Goal: Information Seeking & Learning: Learn about a topic

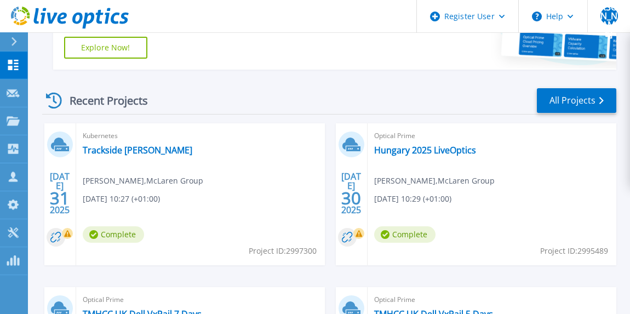
scroll to position [296, 0]
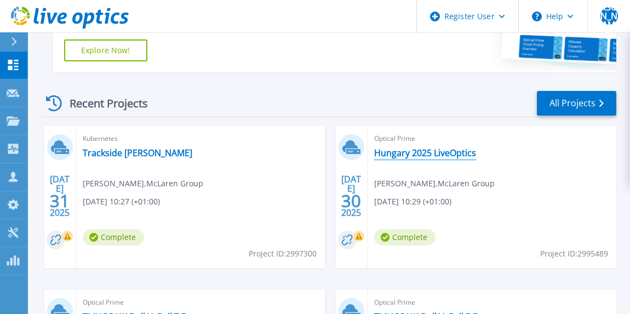
click at [410, 150] on link "Hungary 2025 LiveOptics" at bounding box center [425, 152] width 102 height 11
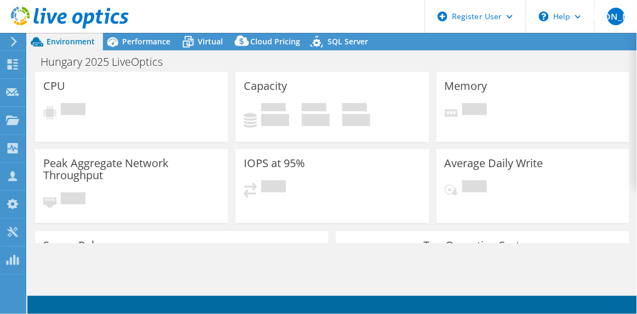
select select "USD"
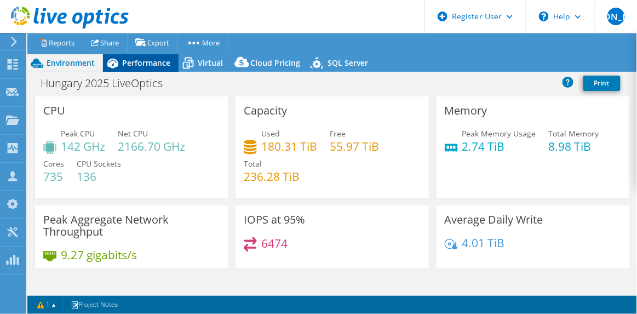
click at [141, 61] on span "Performance" at bounding box center [146, 63] width 48 height 10
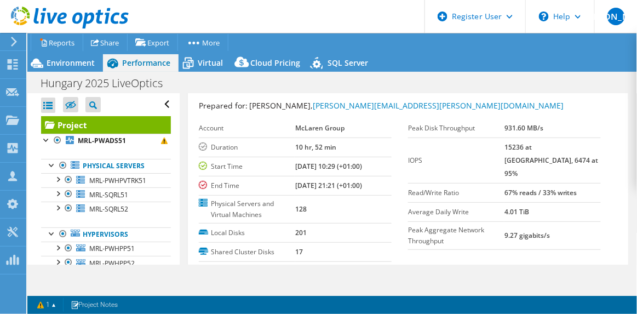
scroll to position [29, 0]
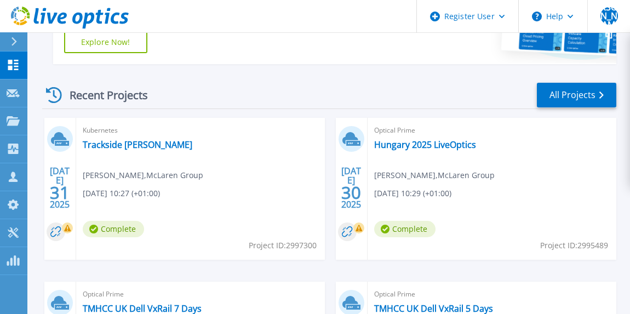
scroll to position [309, 0]
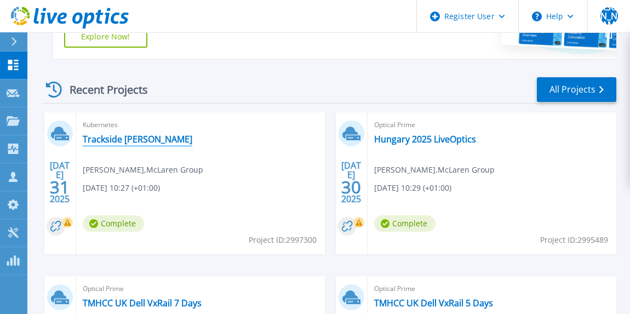
click at [141, 141] on link "Trackside Kube-Kafka" at bounding box center [138, 139] width 110 height 11
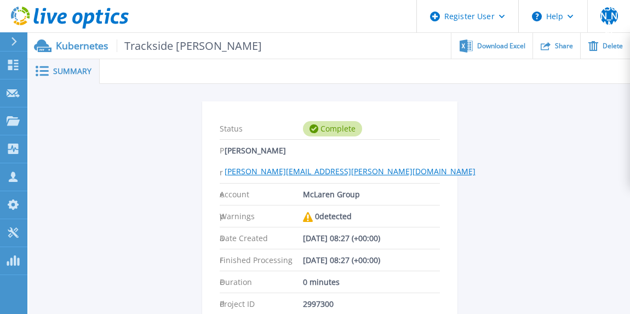
click at [79, 74] on span "Summary" at bounding box center [72, 71] width 38 height 8
click at [35, 80] on div "Summary" at bounding box center [64, 71] width 71 height 25
click at [48, 69] on icon at bounding box center [42, 71] width 13 height 10
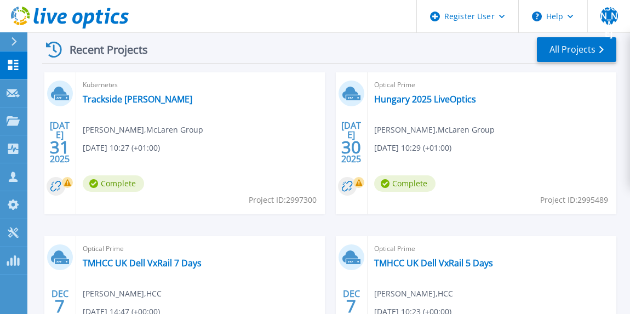
scroll to position [353, 0]
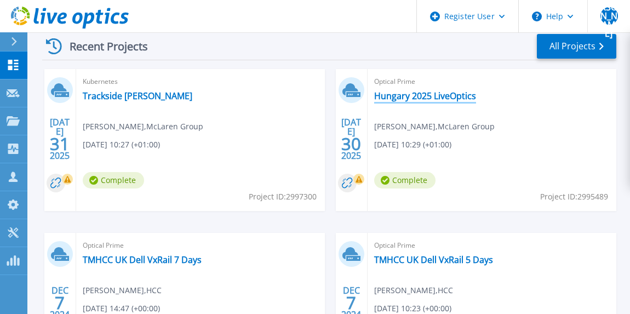
click at [420, 95] on link "Hungary 2025 LiveOptics" at bounding box center [425, 95] width 102 height 11
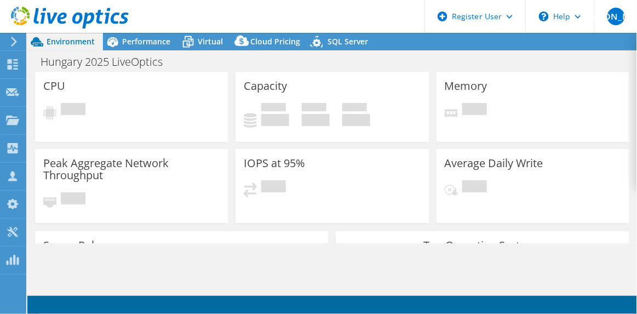
select select "USD"
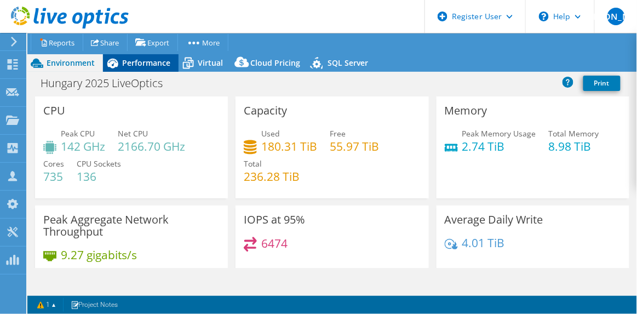
click at [141, 60] on span "Performance" at bounding box center [146, 63] width 48 height 10
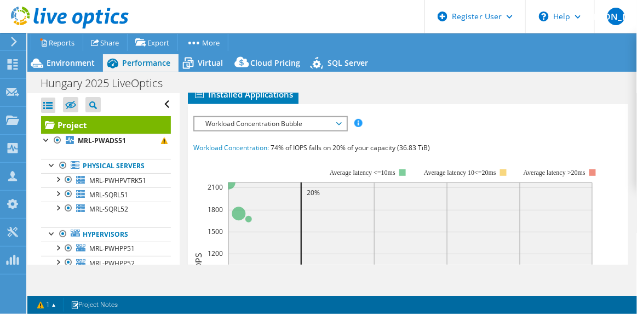
scroll to position [332, 0]
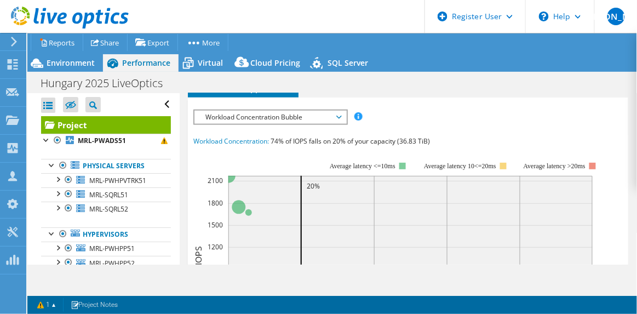
click at [296, 119] on span "Workload Concentration Bubble" at bounding box center [270, 117] width 141 height 13
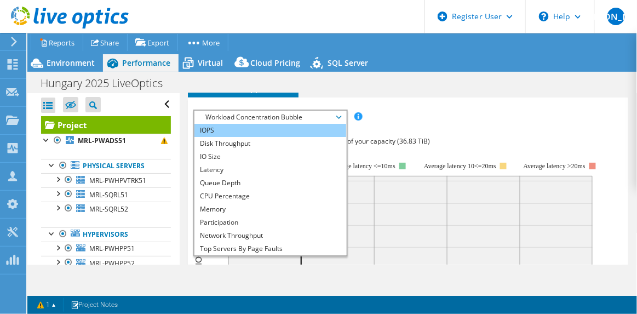
click at [282, 131] on li "IOPS" at bounding box center [270, 130] width 152 height 13
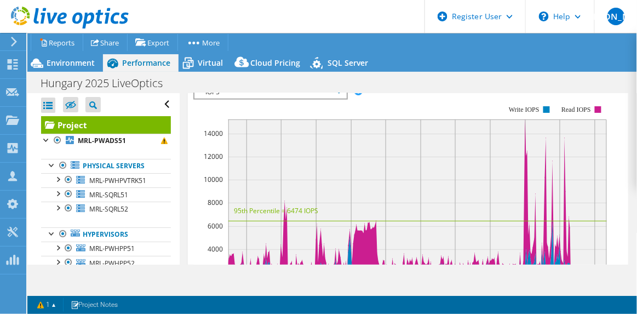
scroll to position [338, 0]
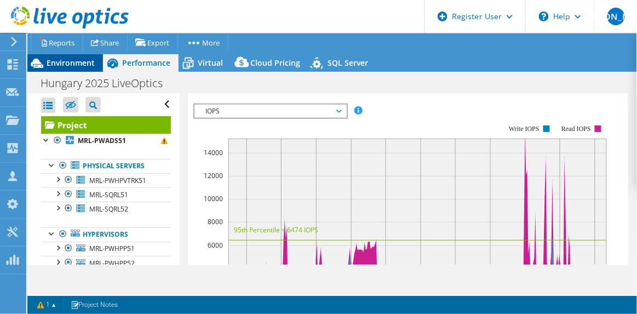
click at [69, 64] on span "Environment" at bounding box center [71, 63] width 48 height 10
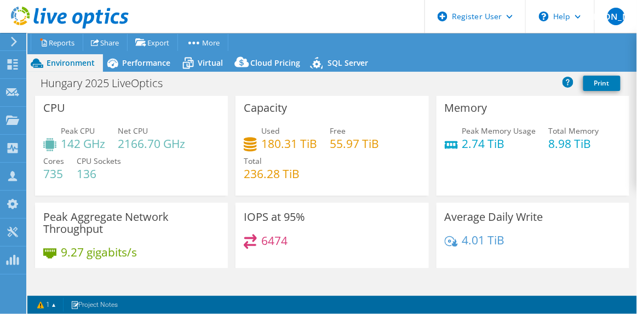
scroll to position [0, 0]
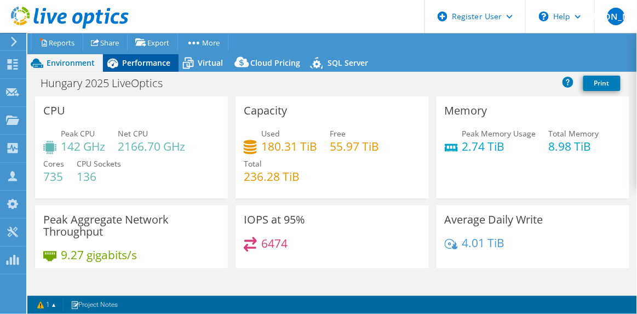
click at [140, 62] on span "Performance" at bounding box center [146, 63] width 48 height 10
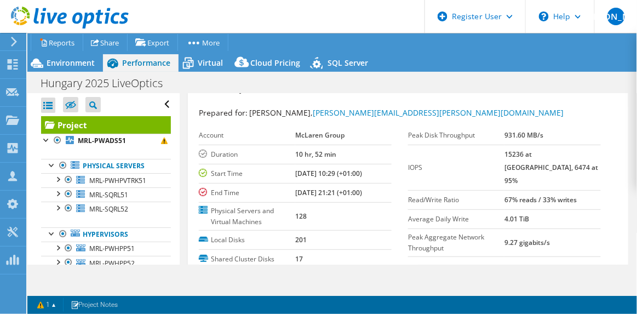
scroll to position [20, 0]
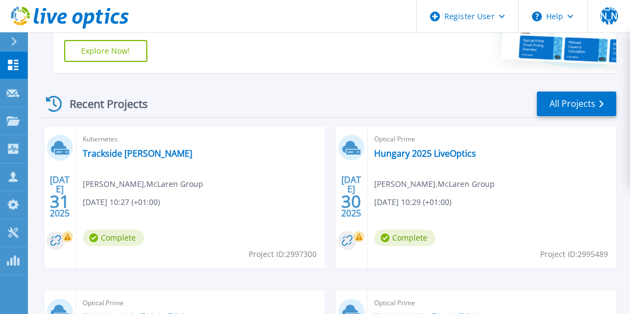
scroll to position [327, 0]
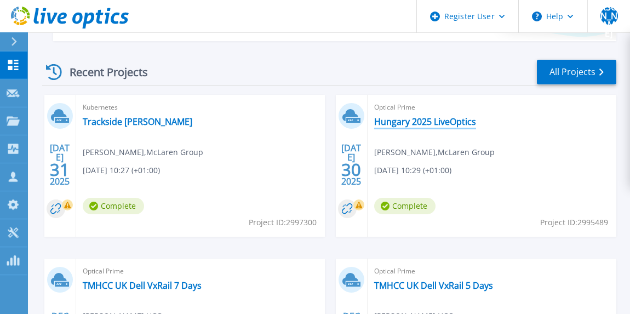
click at [393, 124] on link "Hungary 2025 LiveOptics" at bounding box center [425, 121] width 102 height 11
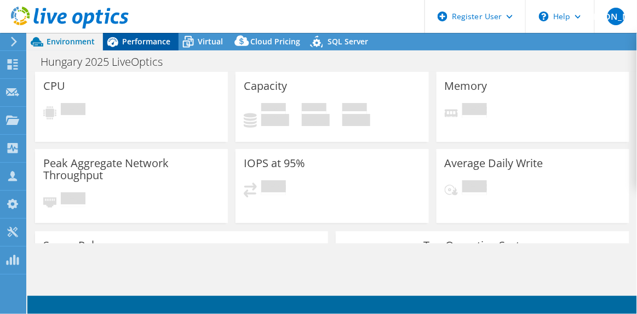
click at [140, 38] on span "Performance" at bounding box center [146, 41] width 48 height 10
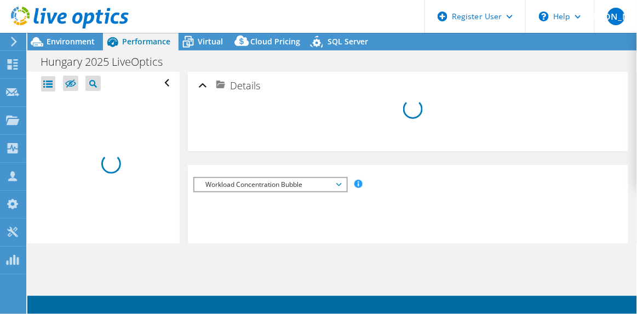
click at [315, 185] on span "Workload Concentration Bubble" at bounding box center [270, 184] width 141 height 13
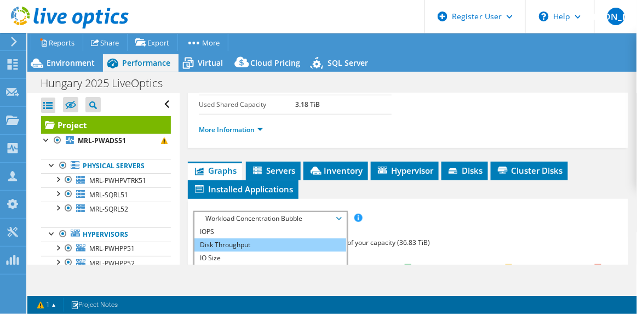
scroll to position [245, 0]
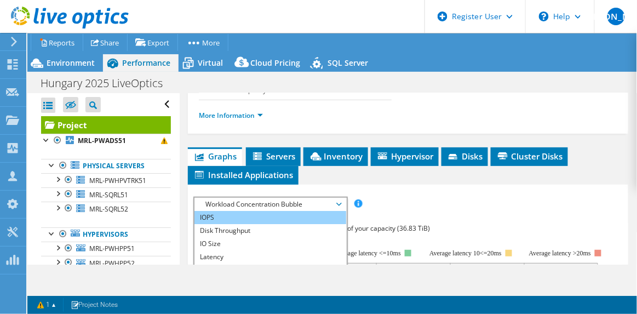
click at [269, 216] on li "IOPS" at bounding box center [270, 217] width 152 height 13
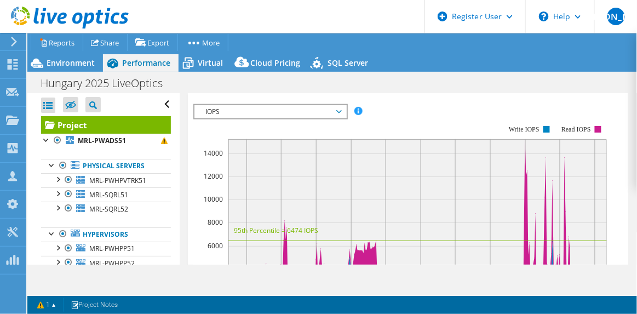
scroll to position [332, 0]
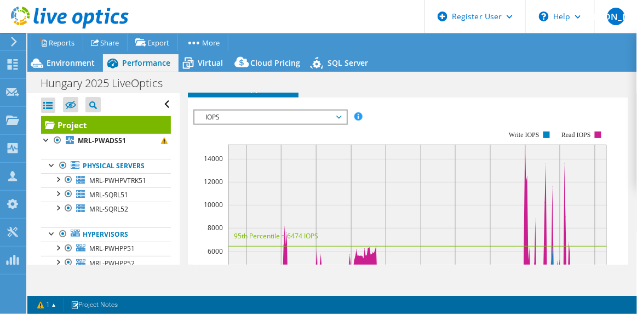
click at [329, 112] on span "IOPS" at bounding box center [270, 117] width 141 height 13
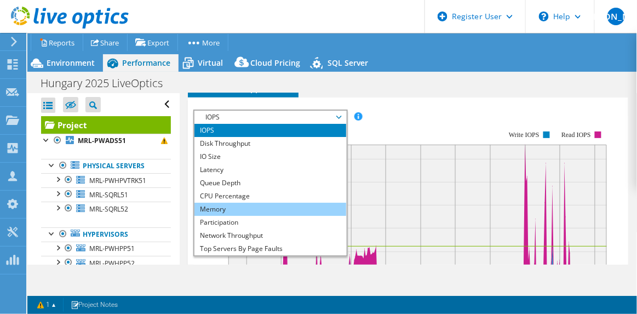
click at [282, 203] on li "Memory" at bounding box center [270, 209] width 152 height 13
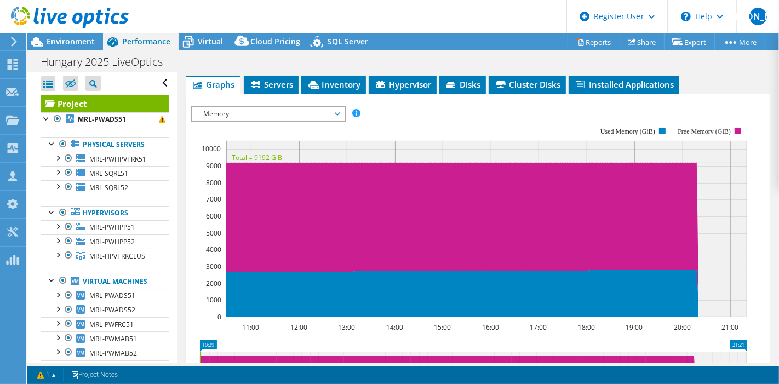
scroll to position [286, 0]
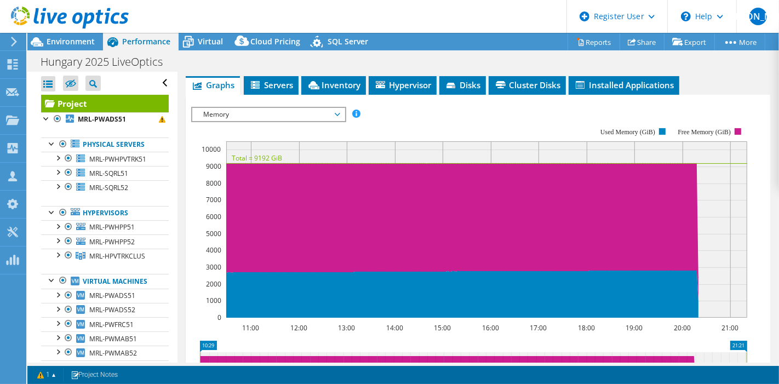
click at [305, 110] on span "Memory" at bounding box center [268, 114] width 141 height 13
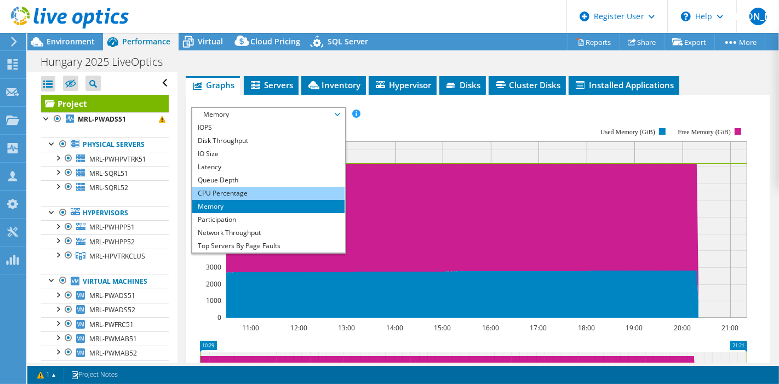
click at [265, 187] on li "CPU Percentage" at bounding box center [268, 193] width 152 height 13
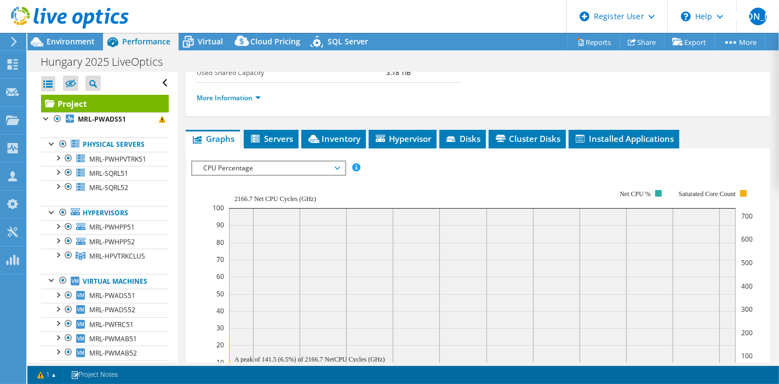
scroll to position [231, 0]
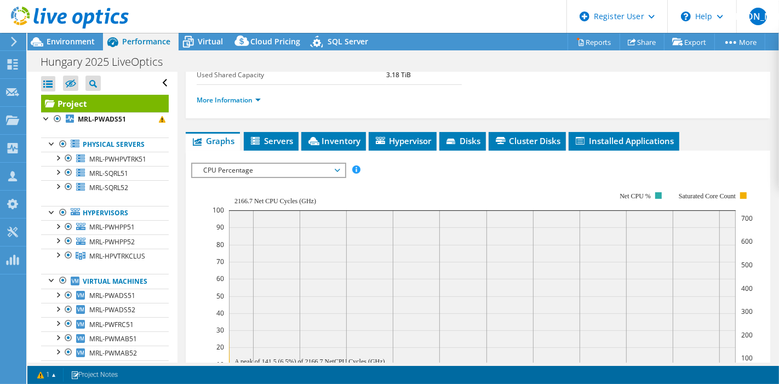
click at [274, 168] on span "CPU Percentage" at bounding box center [268, 170] width 141 height 13
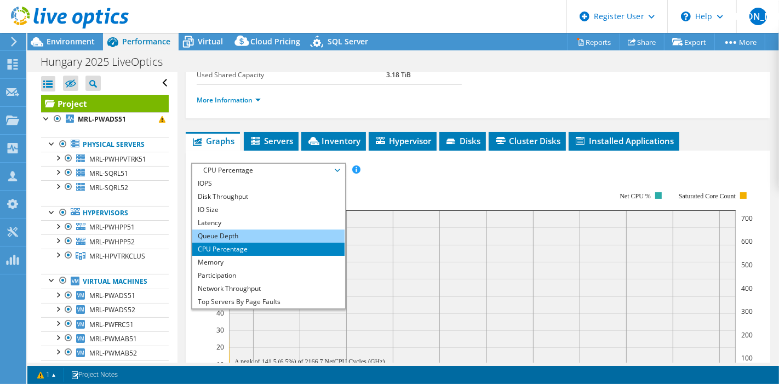
click at [265, 231] on li "Queue Depth" at bounding box center [268, 235] width 152 height 13
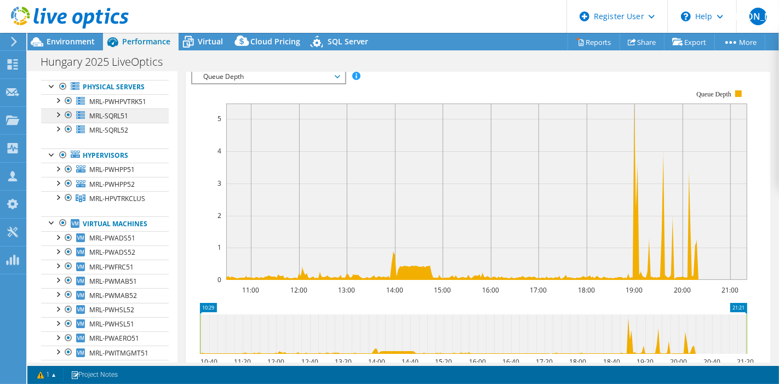
scroll to position [61, 0]
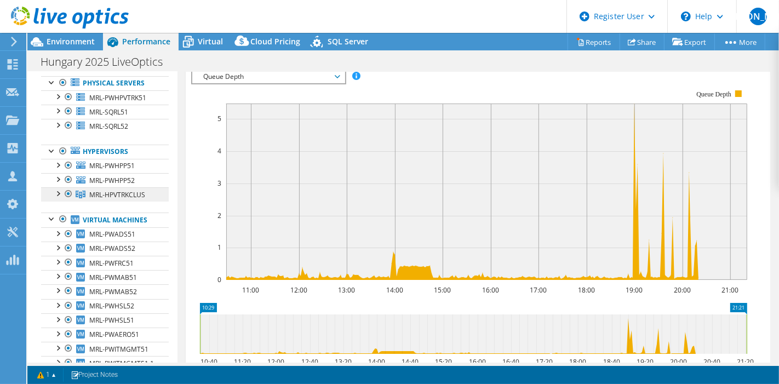
click at [151, 202] on link "MRL-HPVTRKCLUS" at bounding box center [105, 194] width 128 height 14
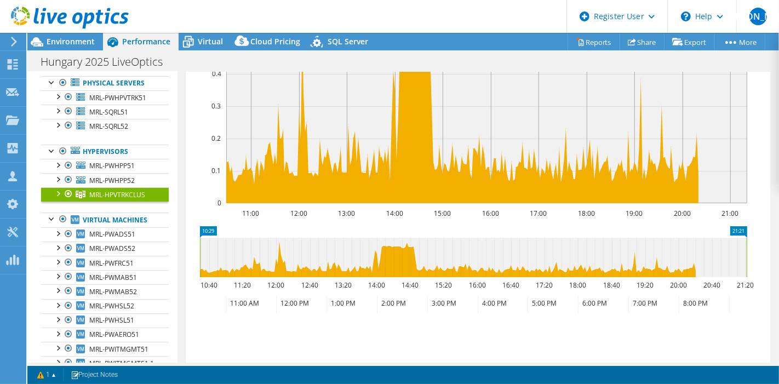
scroll to position [249, 0]
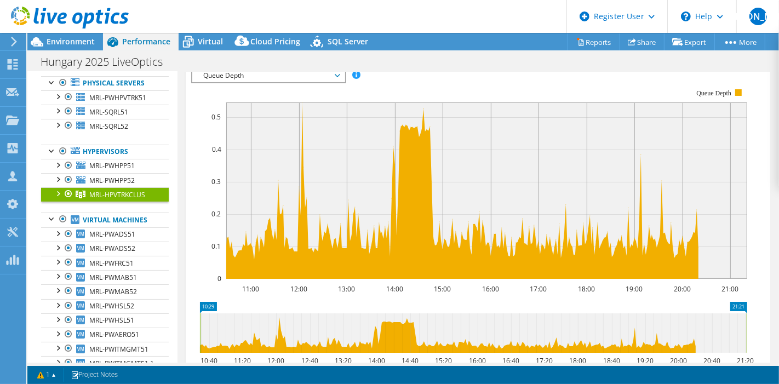
click at [60, 198] on div at bounding box center [57, 192] width 11 height 11
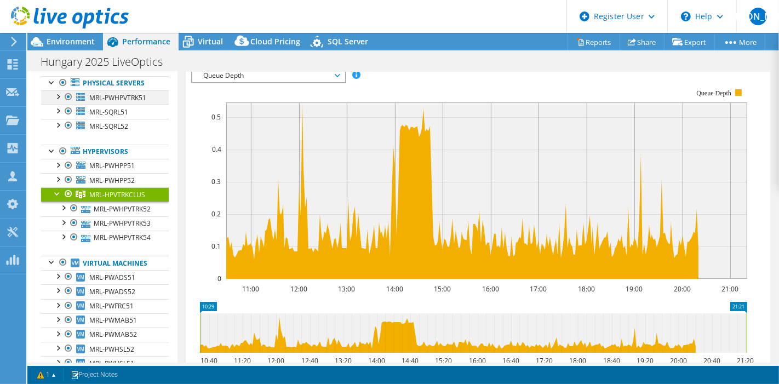
click at [55, 99] on div at bounding box center [57, 95] width 11 height 11
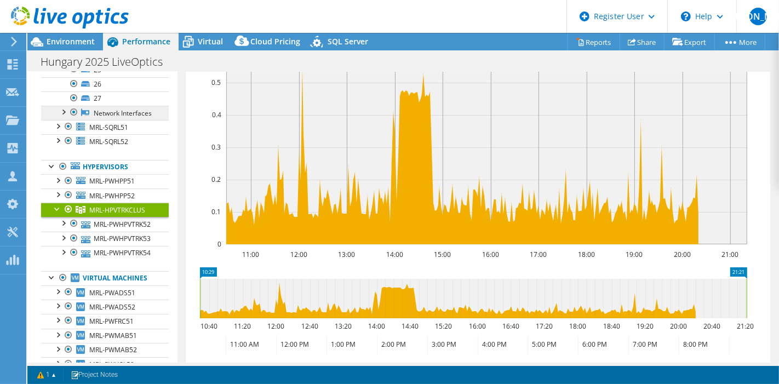
scroll to position [121, 0]
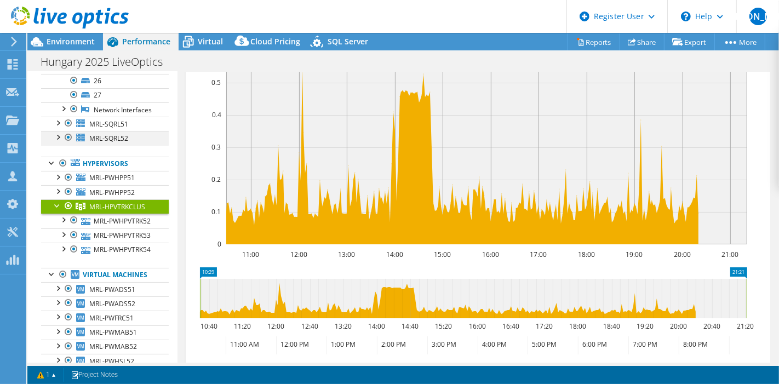
click at [53, 142] on div at bounding box center [57, 136] width 11 height 11
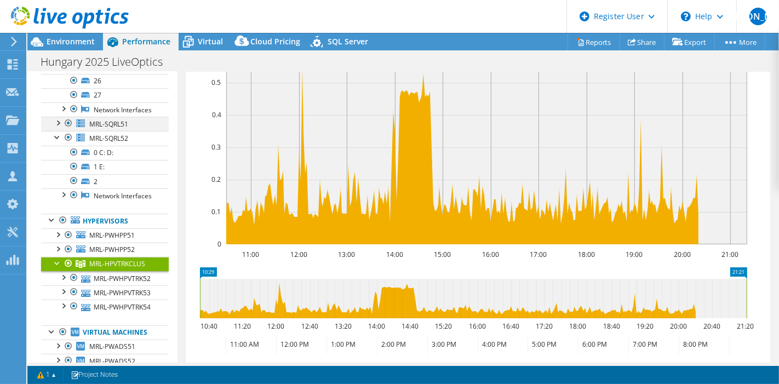
click at [59, 128] on div at bounding box center [57, 122] width 11 height 11
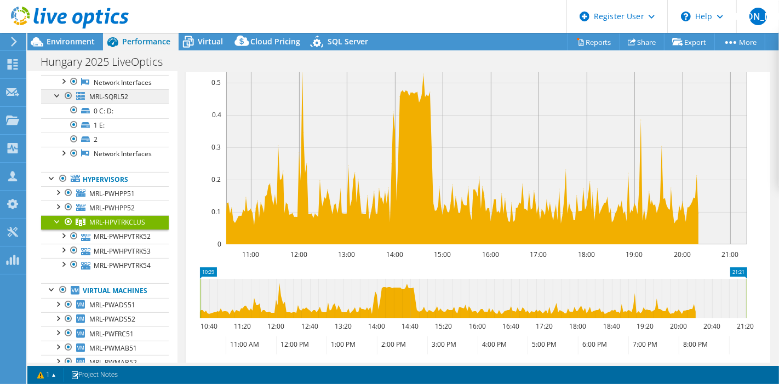
scroll to position [212, 0]
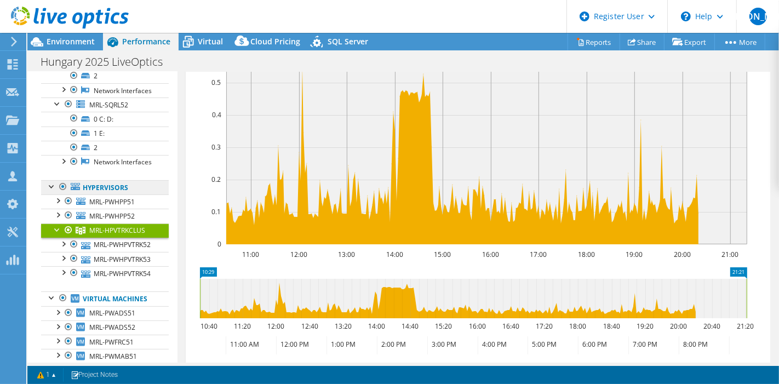
click at [104, 194] on link "Hypervisors" at bounding box center [105, 187] width 128 height 14
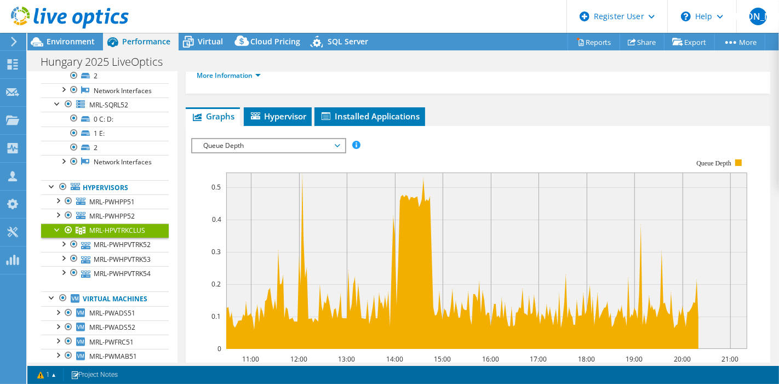
scroll to position [157, 0]
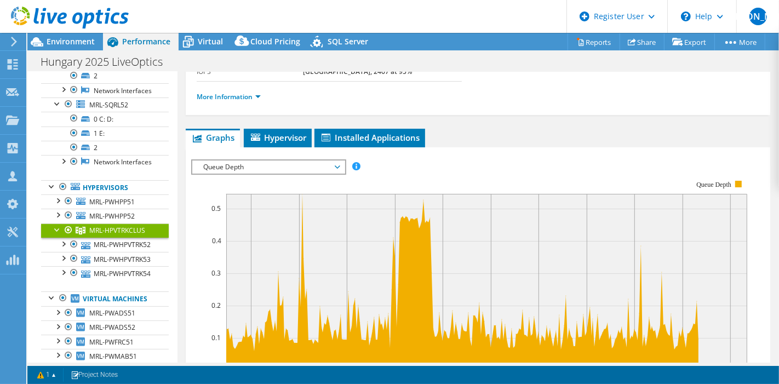
click at [288, 168] on span "Queue Depth" at bounding box center [268, 166] width 141 height 13
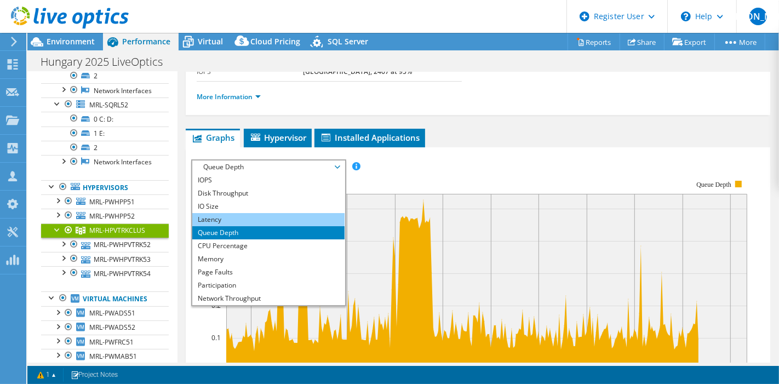
click at [275, 214] on li "Latency" at bounding box center [268, 219] width 152 height 13
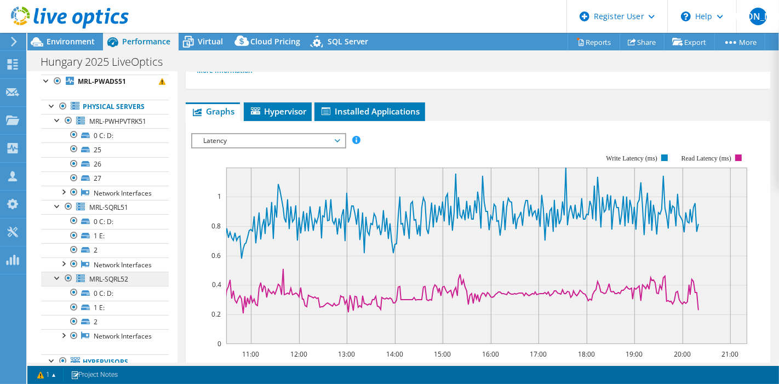
scroll to position [14, 0]
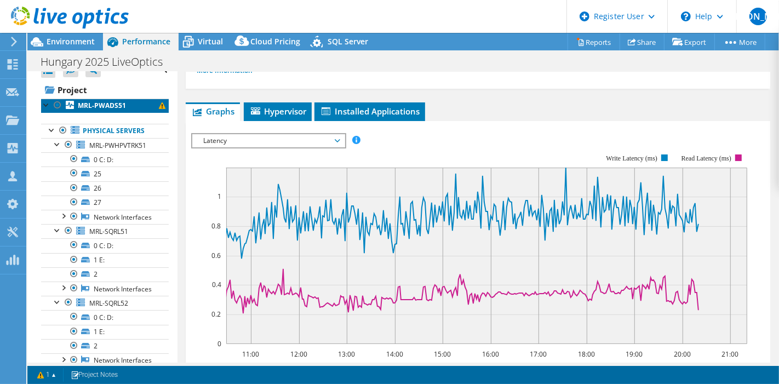
click at [105, 103] on b "MRL-PWADS51" at bounding box center [102, 105] width 48 height 9
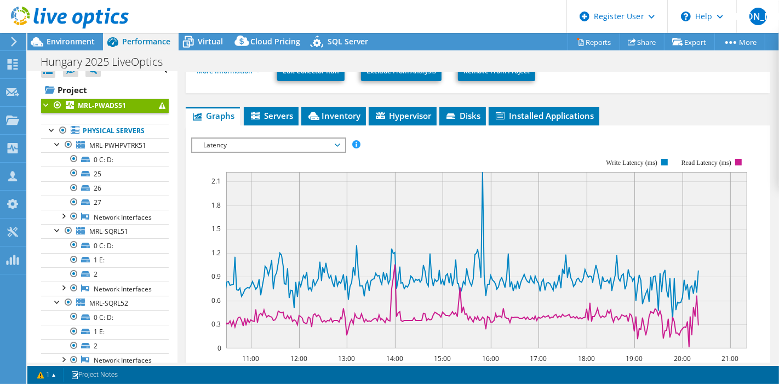
scroll to position [231, 0]
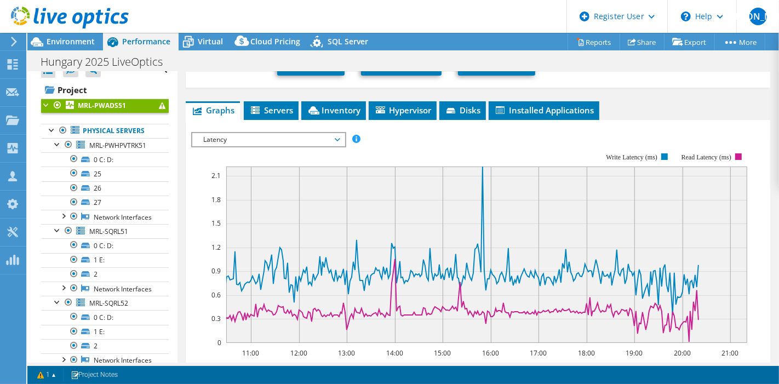
click at [636, 313] on section "Workload Concentration: 74% of IOPS falls on 20% of your capacity (36.83 TiB) 1…" at bounding box center [477, 320] width 573 height 362
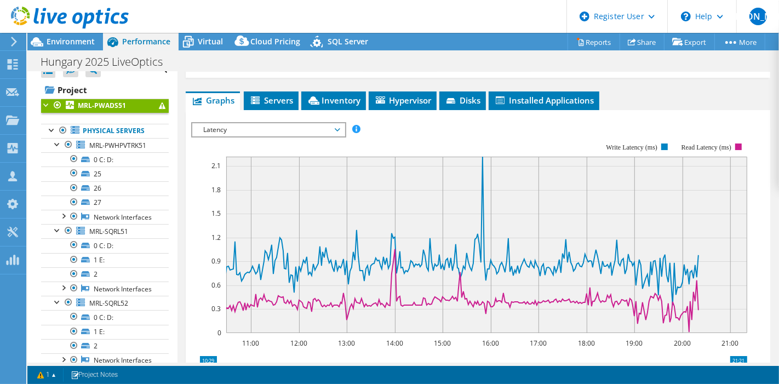
scroll to position [221, 0]
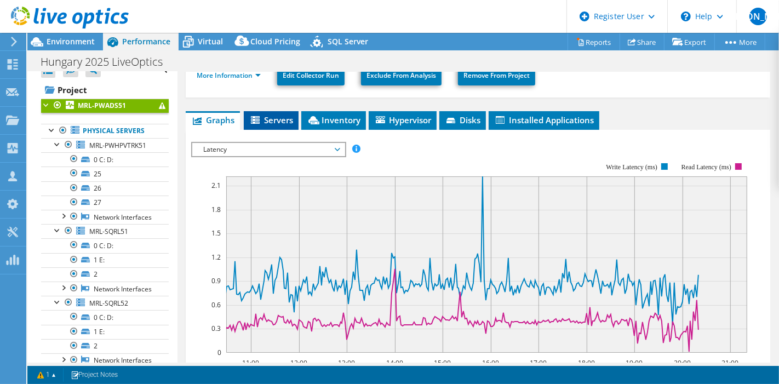
click at [280, 122] on span "Servers" at bounding box center [271, 119] width 44 height 11
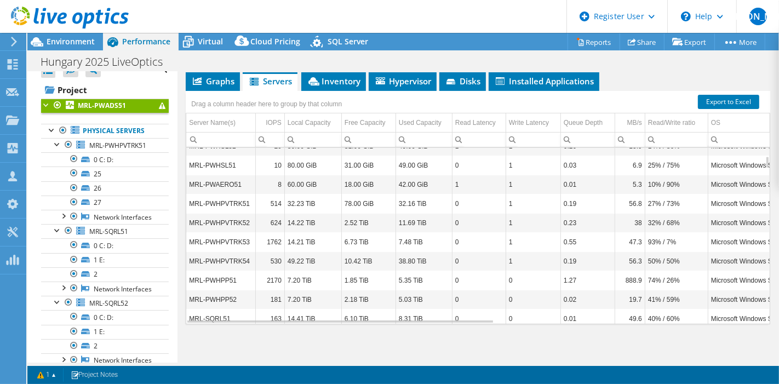
scroll to position [111, 0]
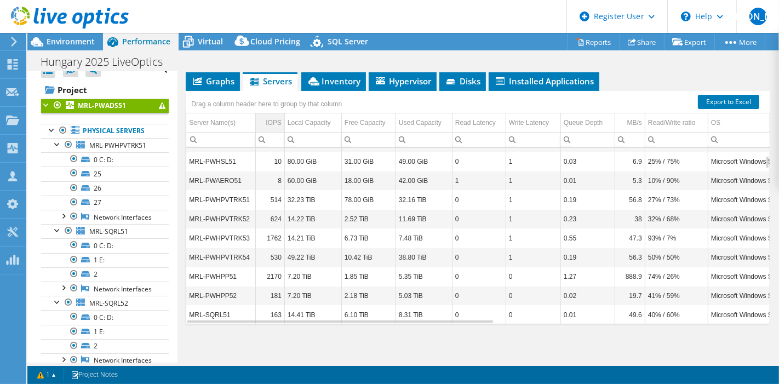
click at [273, 113] on td "IOPS" at bounding box center [269, 122] width 29 height 19
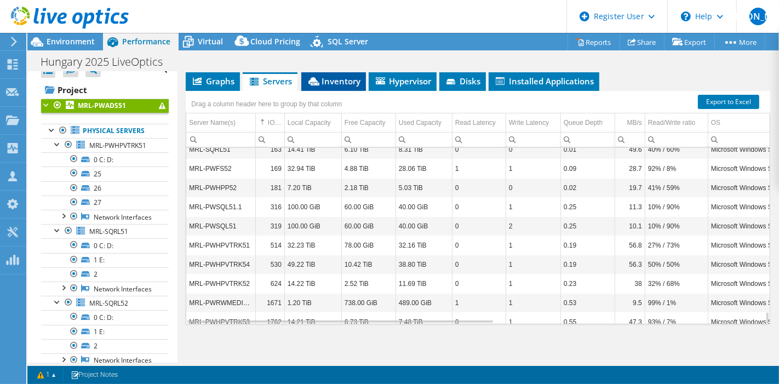
click at [346, 77] on span "Inventory" at bounding box center [334, 81] width 54 height 11
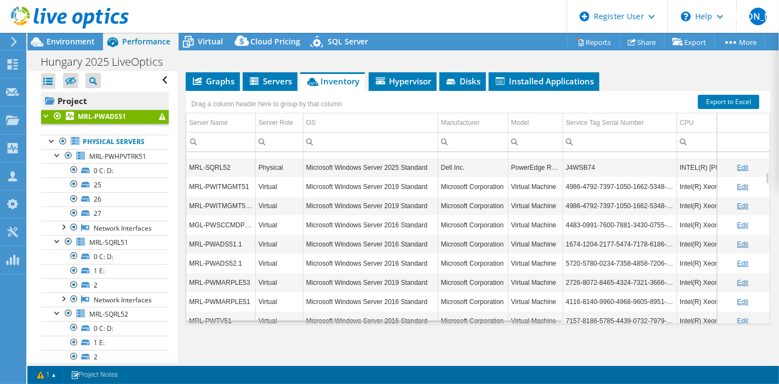
scroll to position [0, 0]
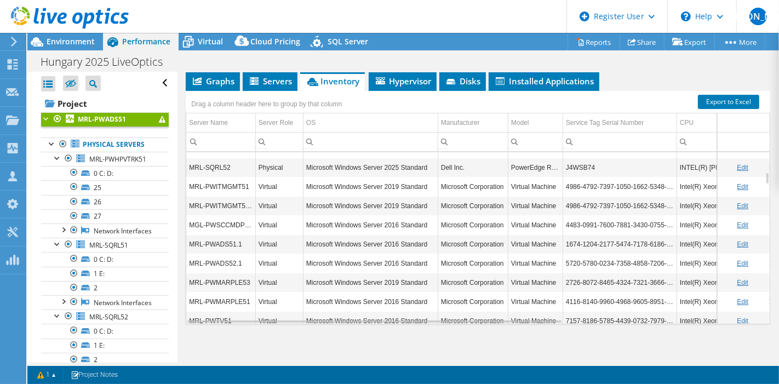
click at [45, 120] on div at bounding box center [46, 117] width 11 height 11
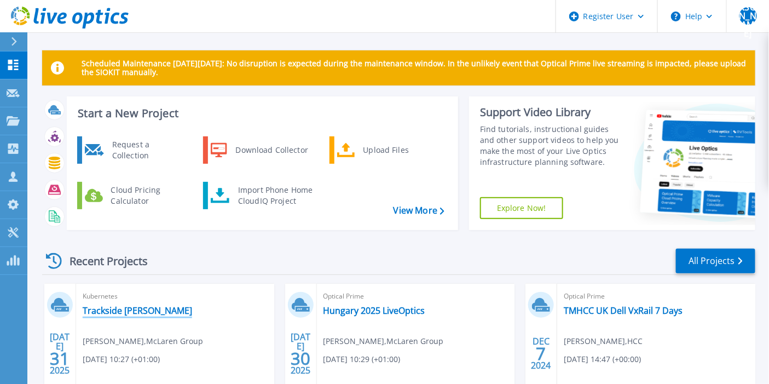
click at [149, 312] on link "Trackside [PERSON_NAME]" at bounding box center [138, 310] width 110 height 11
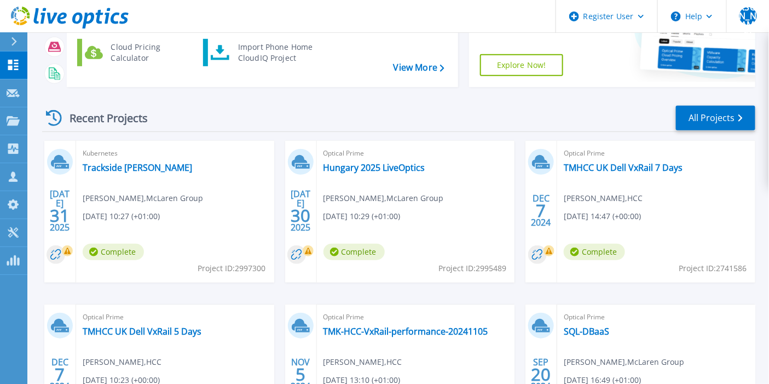
scroll to position [147, 0]
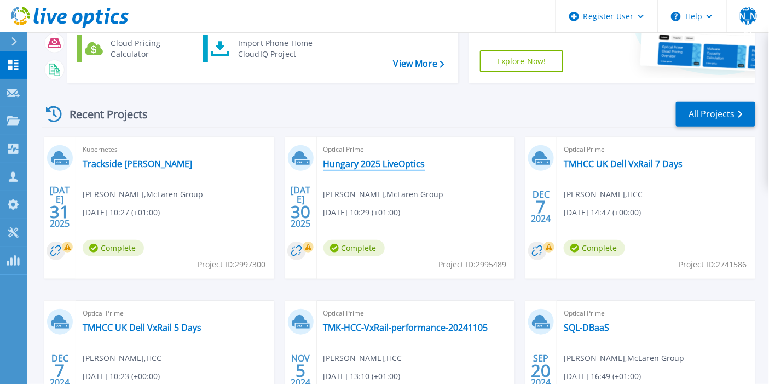
click at [390, 165] on link "Hungary 2025 LiveOptics" at bounding box center [375, 163] width 102 height 11
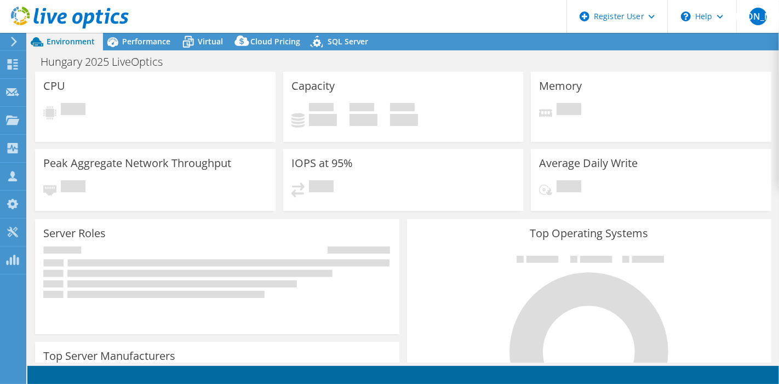
select select "USD"
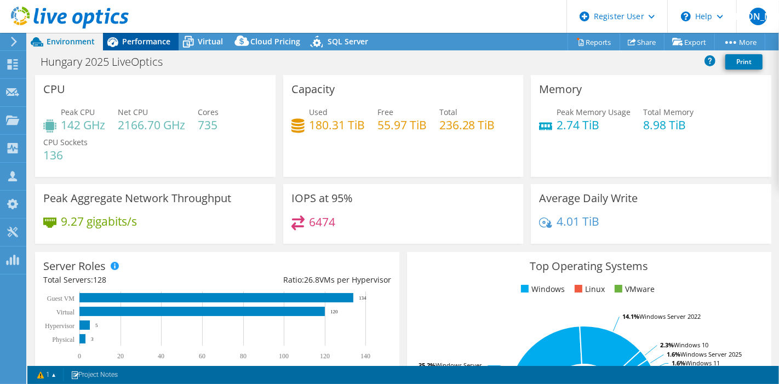
click at [133, 36] on span "Performance" at bounding box center [146, 41] width 48 height 10
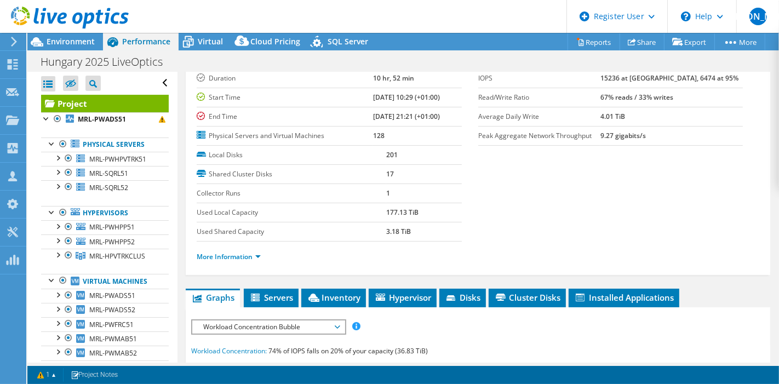
scroll to position [163, 0]
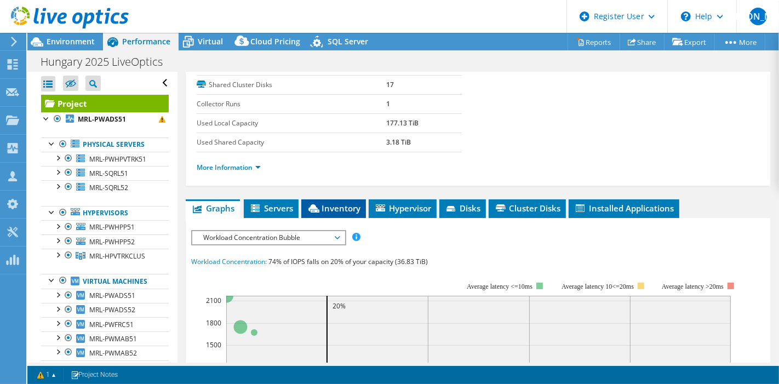
click at [334, 203] on span "Inventory" at bounding box center [334, 208] width 54 height 11
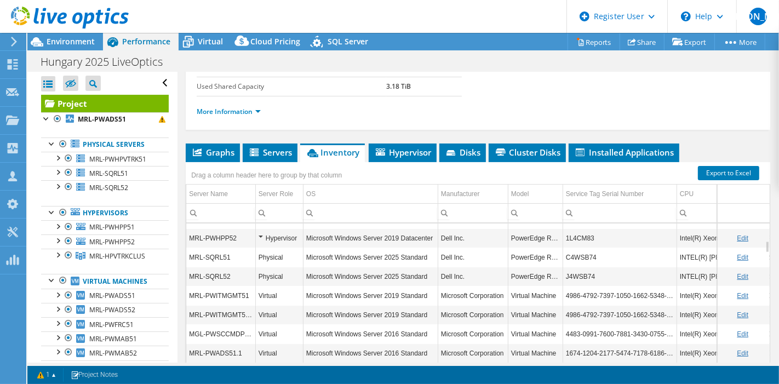
scroll to position [253, 0]
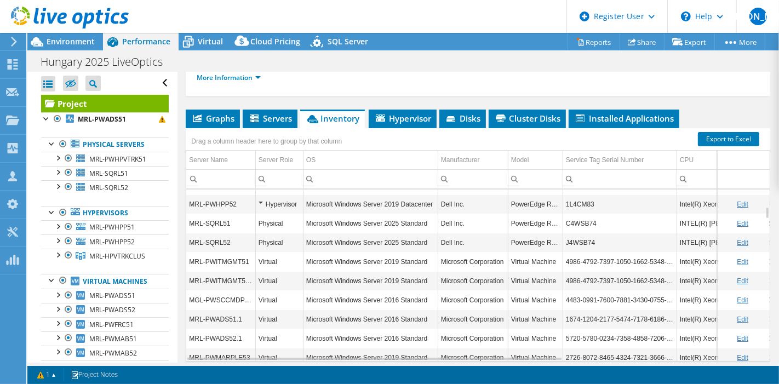
click at [414, 128] on div "Drag a column header here to group by that column" at bounding box center [478, 135] width 584 height 14
click at [414, 118] on span "Hypervisor" at bounding box center [402, 118] width 57 height 11
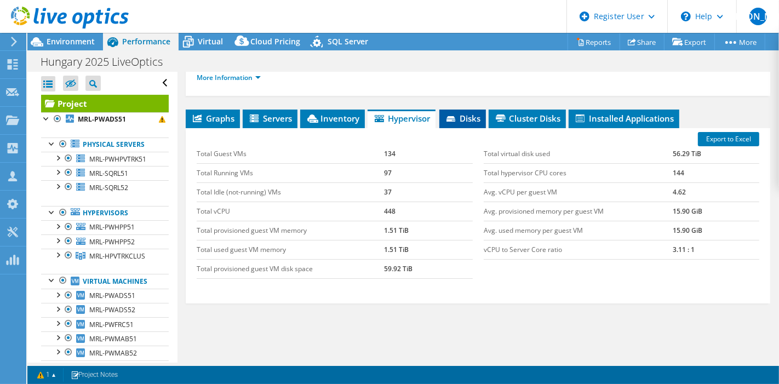
click at [467, 116] on span "Disks" at bounding box center [463, 118] width 36 height 11
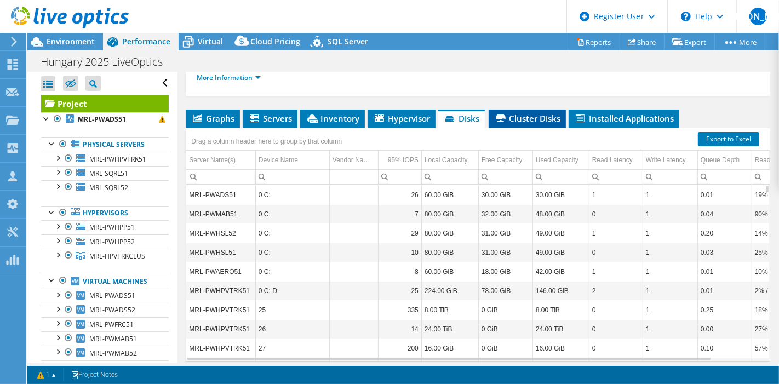
click at [549, 116] on span "Cluster Disks" at bounding box center [527, 118] width 66 height 11
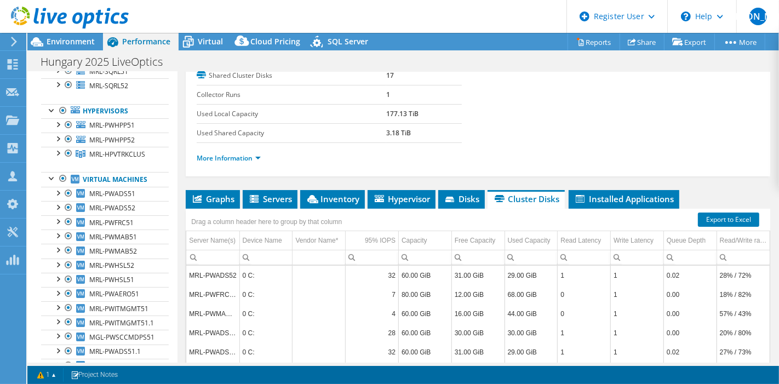
scroll to position [0, 0]
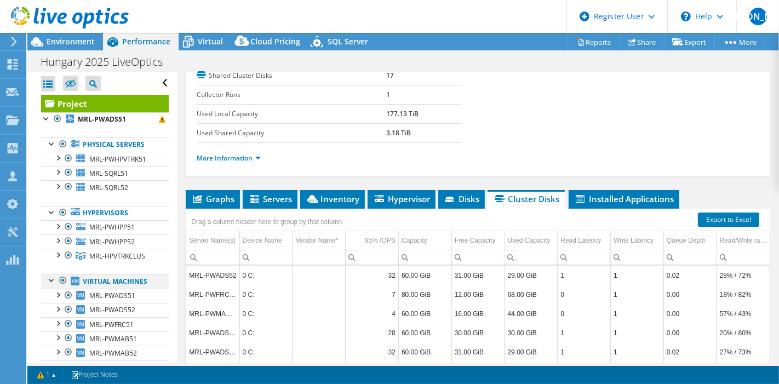
click at [59, 284] on div at bounding box center [63, 280] width 11 height 13
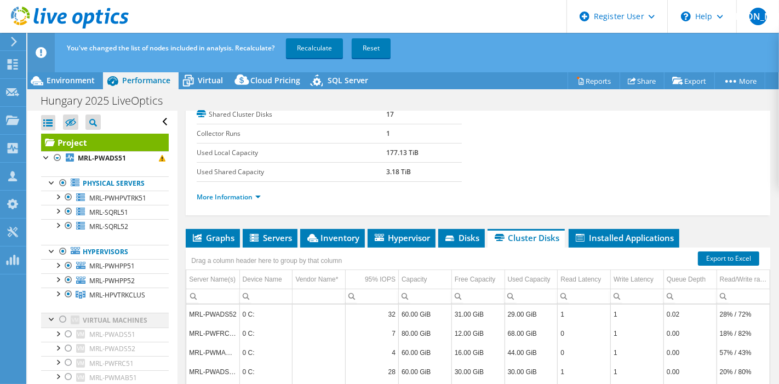
click at [62, 326] on div at bounding box center [63, 319] width 11 height 13
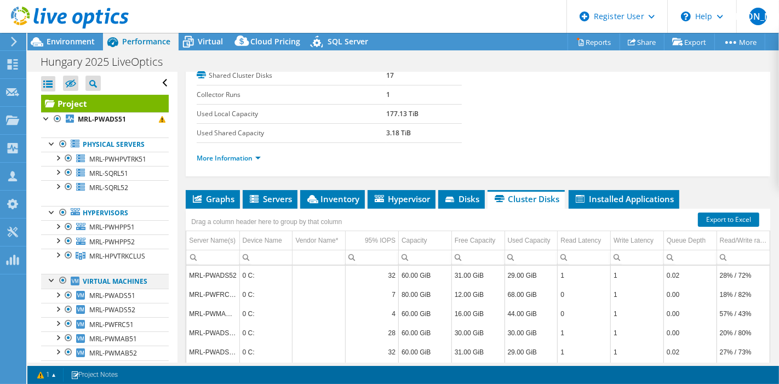
click at [50, 285] on div at bounding box center [52, 279] width 11 height 11
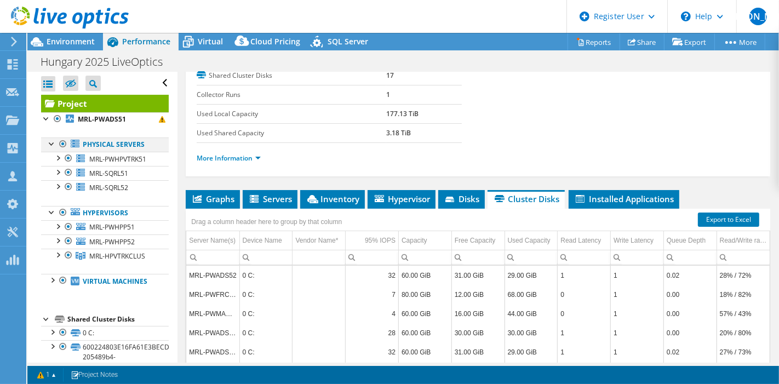
click at [47, 143] on div at bounding box center [52, 142] width 11 height 11
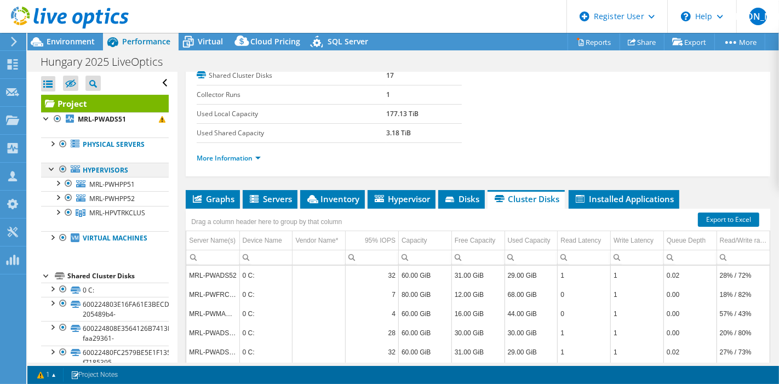
click at [50, 166] on div at bounding box center [52, 168] width 11 height 11
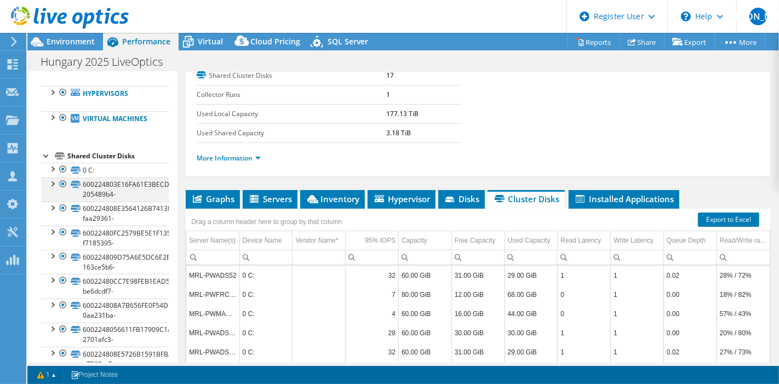
scroll to position [78, 0]
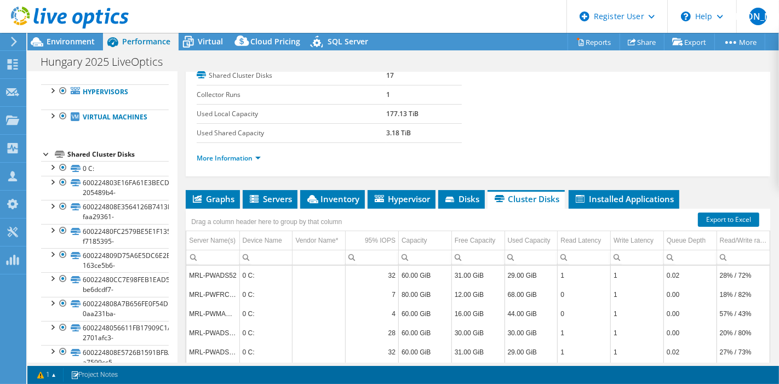
click at [44, 159] on div at bounding box center [46, 153] width 11 height 11
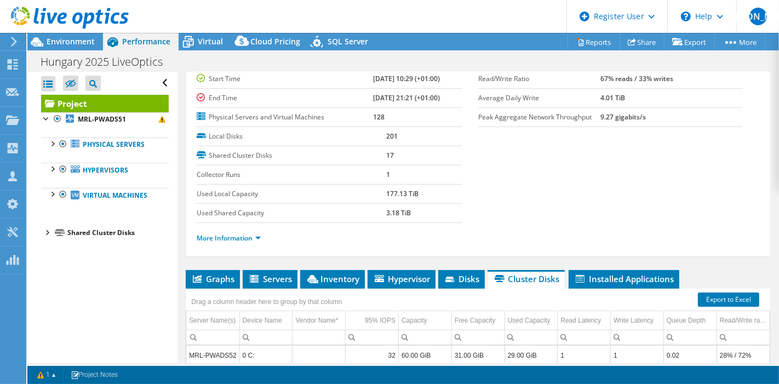
scroll to position [92, 0]
click at [242, 241] on li "More Information" at bounding box center [232, 239] width 71 height 12
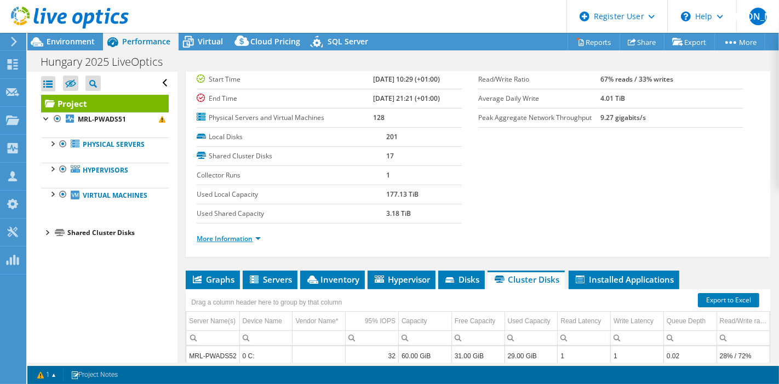
click at [243, 235] on link "More Information" at bounding box center [229, 238] width 64 height 9
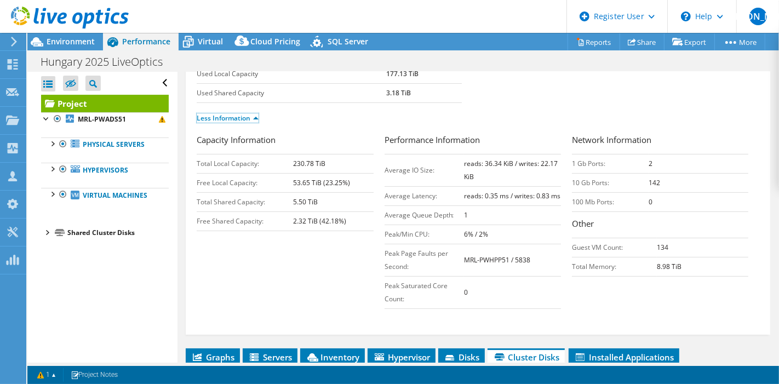
scroll to position [212, 0]
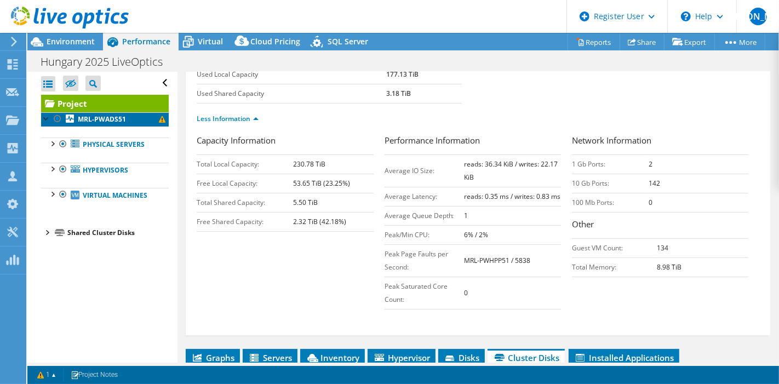
click at [159, 121] on span at bounding box center [162, 119] width 7 height 7
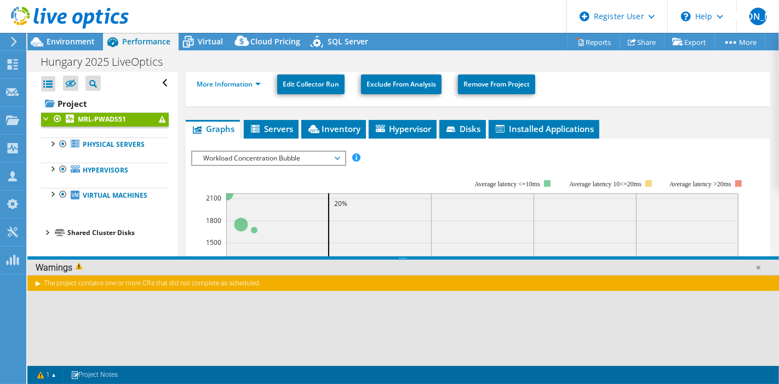
click at [39, 284] on div "The project contains one or more CRs that did not complete as scheduled." at bounding box center [402, 283] width 751 height 16
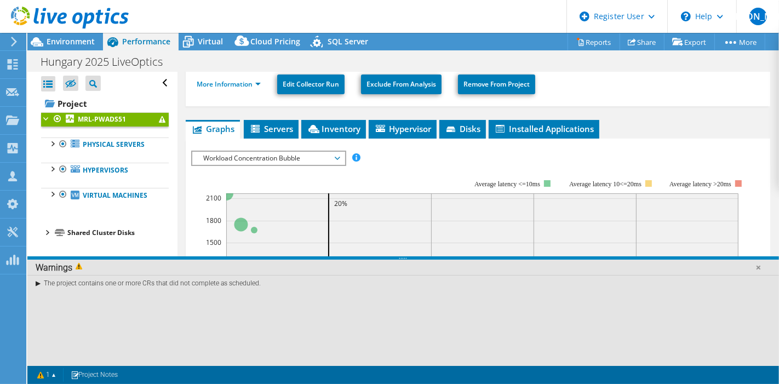
click at [69, 279] on div "The project contains one or more CRs that did not complete as scheduled." at bounding box center [402, 283] width 751 height 16
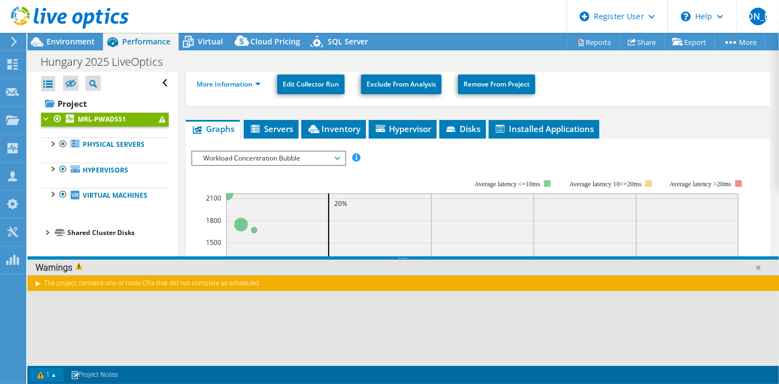
click at [41, 374] on link "1" at bounding box center [47, 375] width 34 height 14
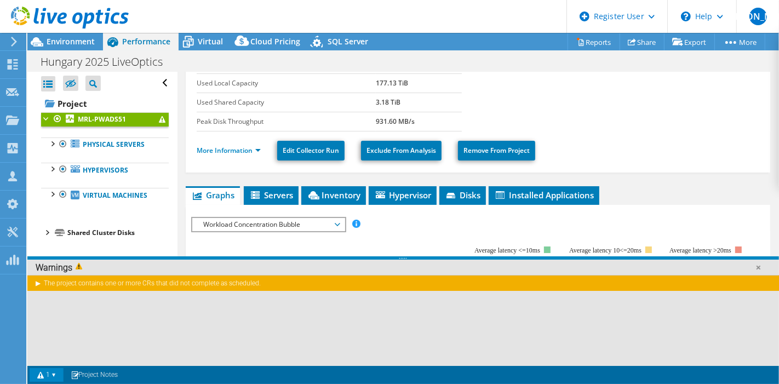
scroll to position [144, 0]
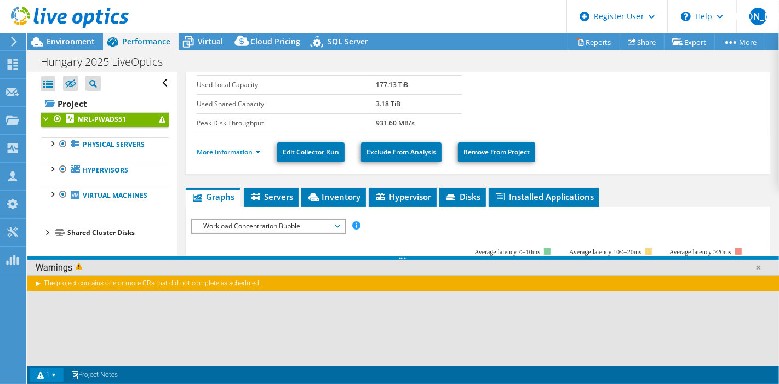
click at [285, 221] on span "Workload Concentration Bubble" at bounding box center [268, 226] width 141 height 13
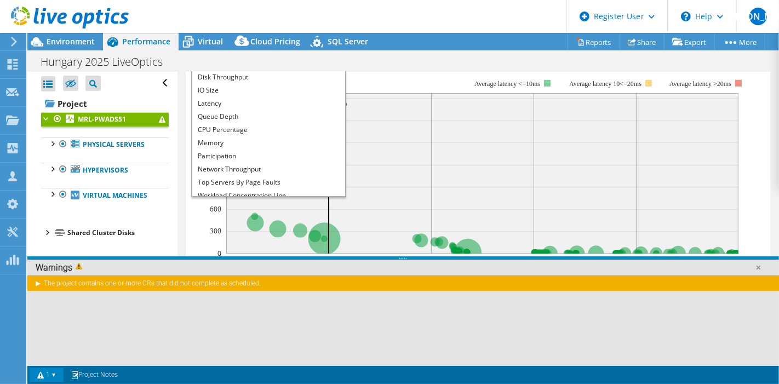
scroll to position [0, 0]
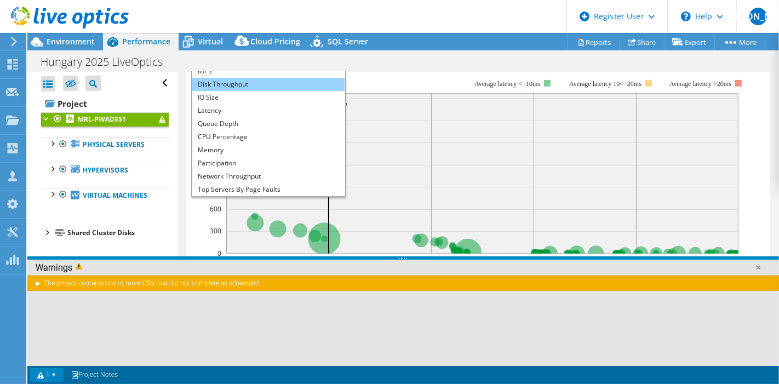
click at [278, 80] on li "Disk Throughput" at bounding box center [268, 84] width 152 height 13
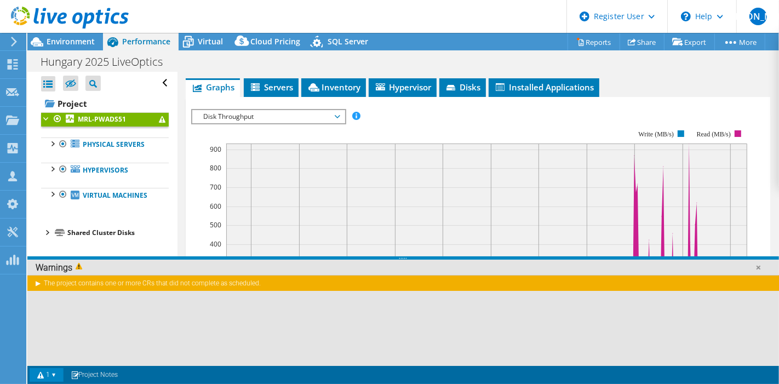
scroll to position [252, 0]
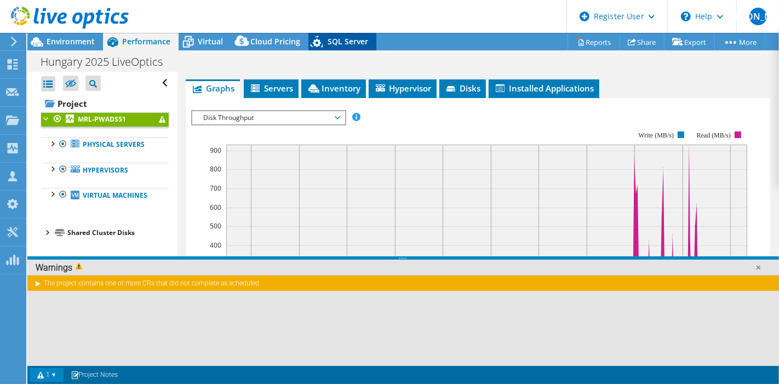
click at [343, 36] on span "SQL Server" at bounding box center [348, 41] width 41 height 10
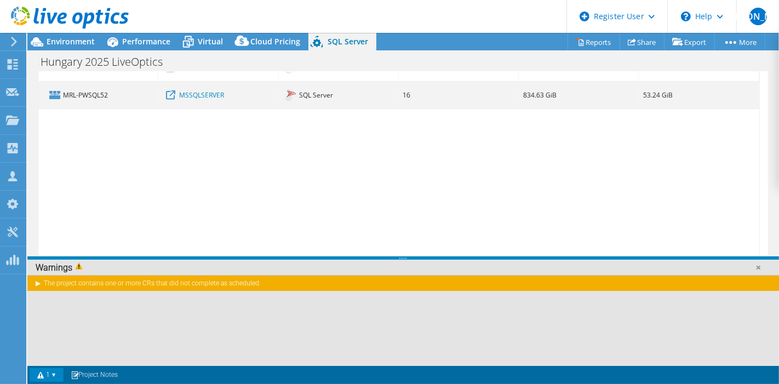
scroll to position [145, 0]
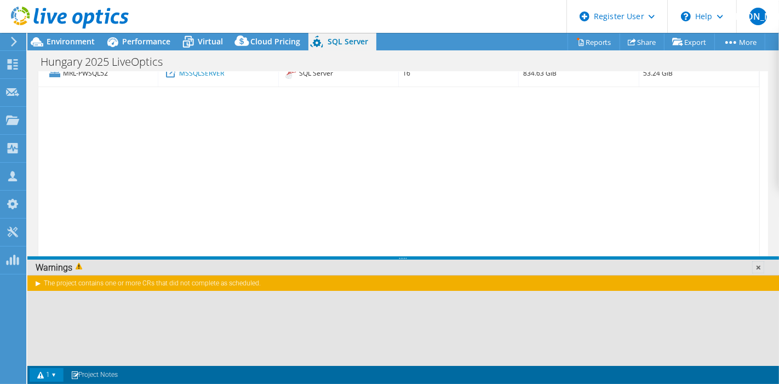
click at [760, 267] on link at bounding box center [757, 267] width 11 height 11
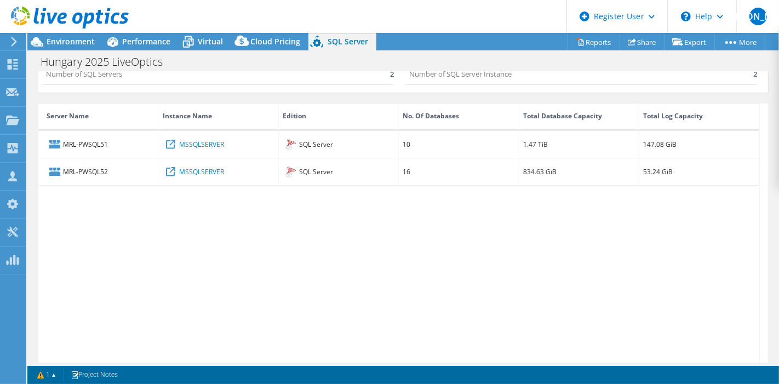
scroll to position [0, 0]
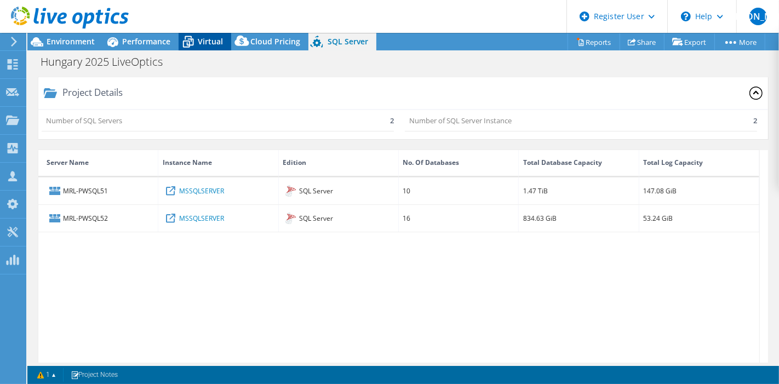
drag, startPoint x: 203, startPoint y: 45, endPoint x: 194, endPoint y: 45, distance: 8.8
click at [194, 45] on icon at bounding box center [188, 41] width 19 height 19
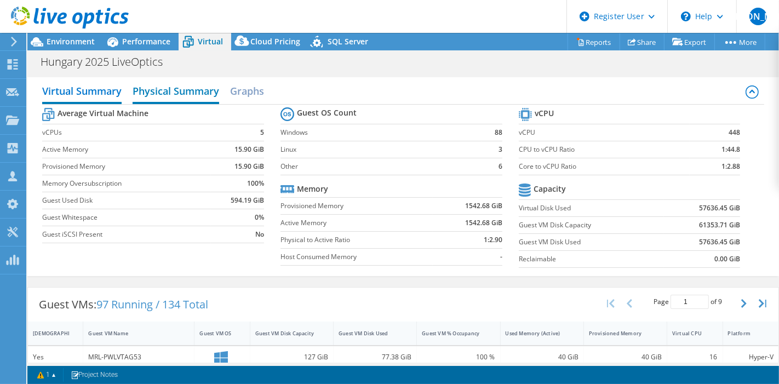
click at [196, 102] on h2 "Physical Summary" at bounding box center [176, 92] width 87 height 24
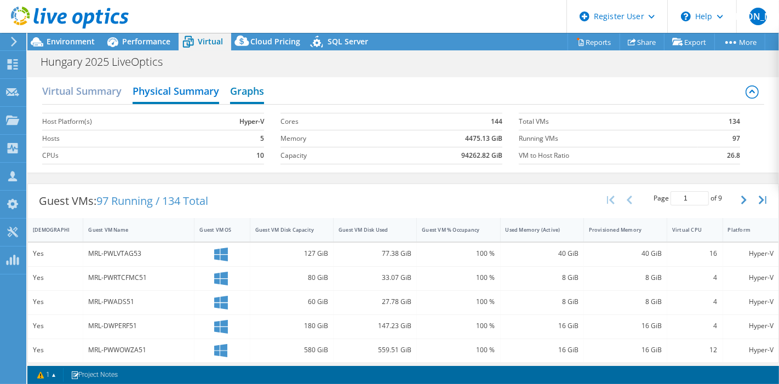
click at [252, 85] on h2 "Graphs" at bounding box center [247, 92] width 34 height 24
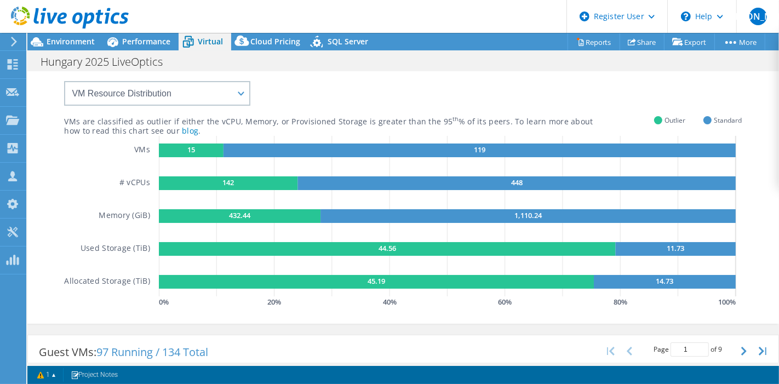
scroll to position [37, 0]
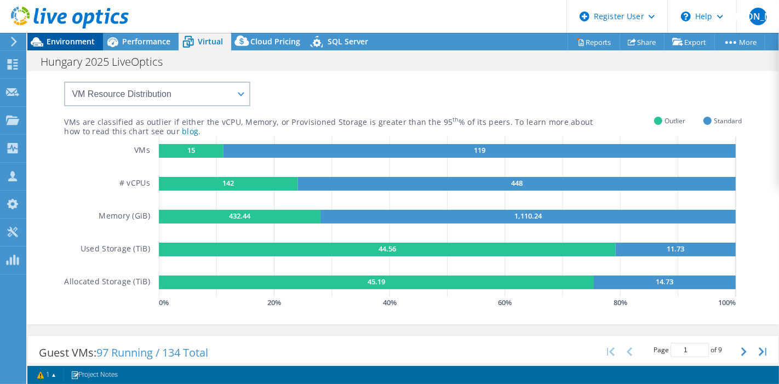
click at [60, 39] on span "Environment" at bounding box center [71, 41] width 48 height 10
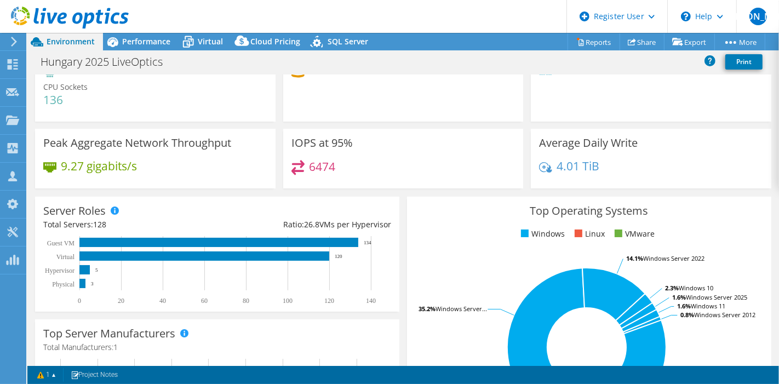
scroll to position [0, 0]
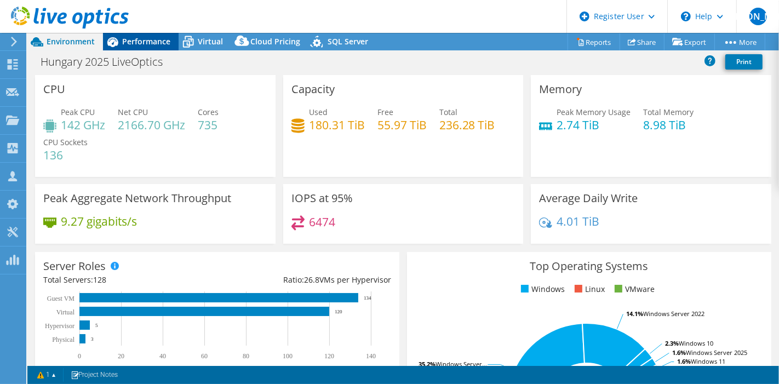
click at [135, 43] on span "Performance" at bounding box center [146, 41] width 48 height 10
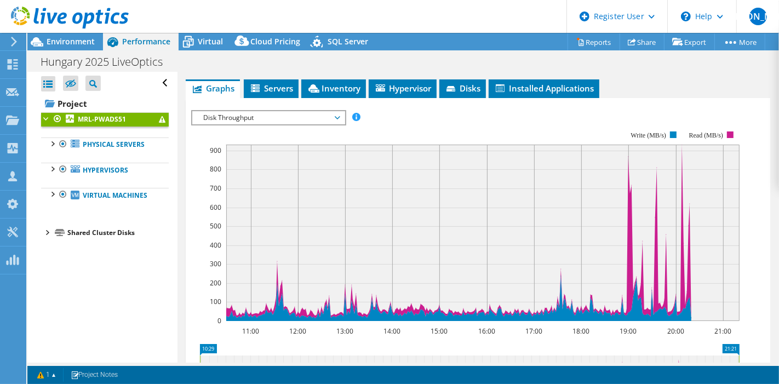
click at [73, 36] on div at bounding box center [64, 18] width 129 height 37
click at [88, 39] on span "Environment" at bounding box center [71, 41] width 48 height 10
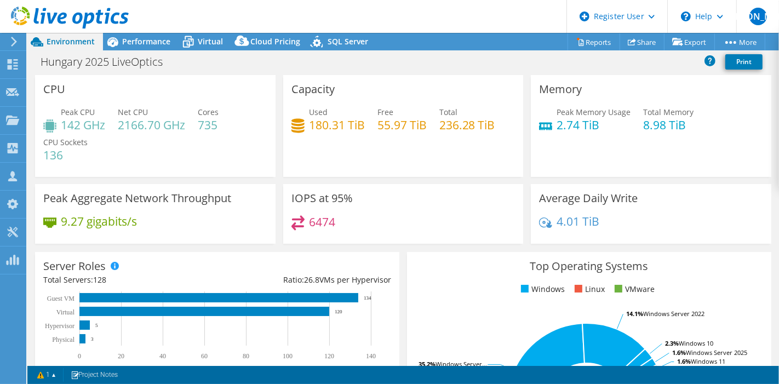
click at [608, 120] on h4 "2.74 TiB" at bounding box center [593, 125] width 74 height 12
click at [139, 45] on span "Performance" at bounding box center [146, 41] width 48 height 10
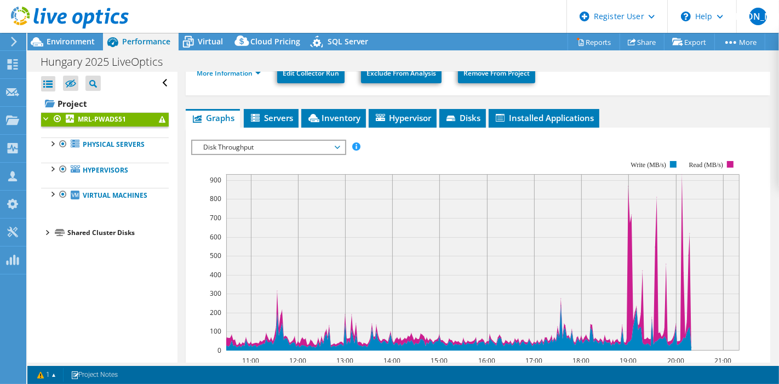
scroll to position [202, 0]
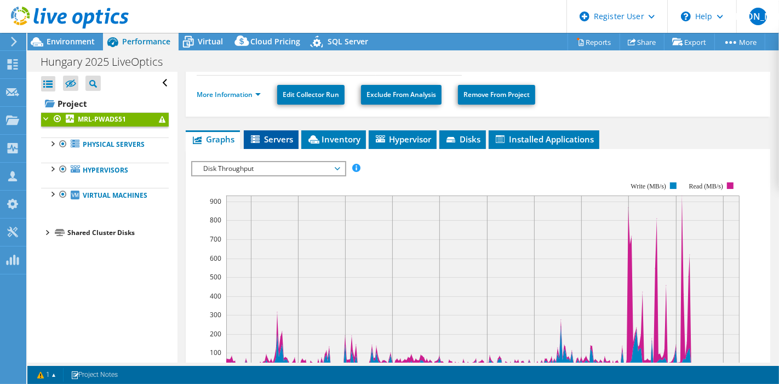
click at [274, 138] on span "Servers" at bounding box center [271, 139] width 44 height 11
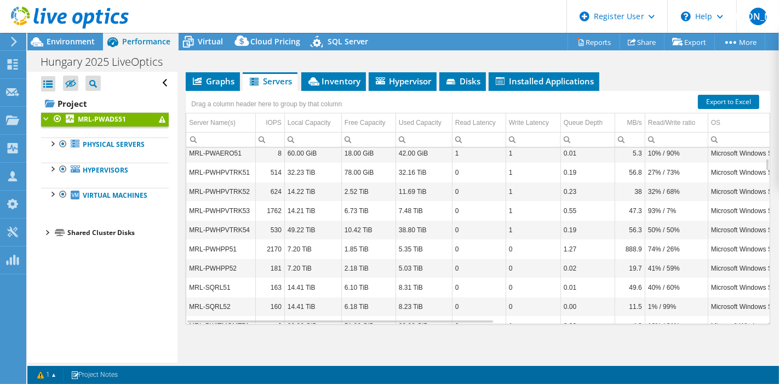
scroll to position [146, 0]
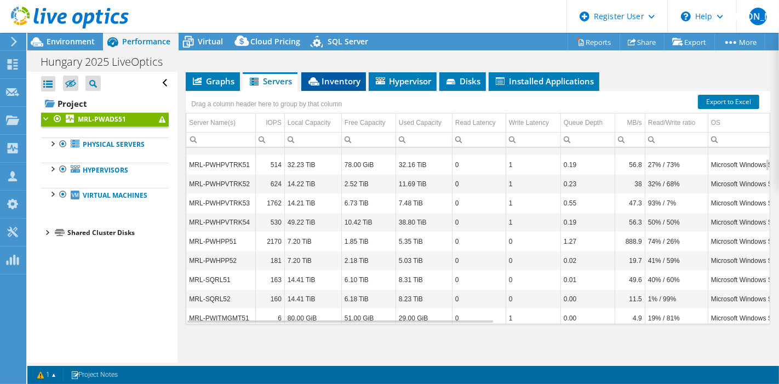
click at [326, 79] on span "Inventory" at bounding box center [334, 81] width 54 height 11
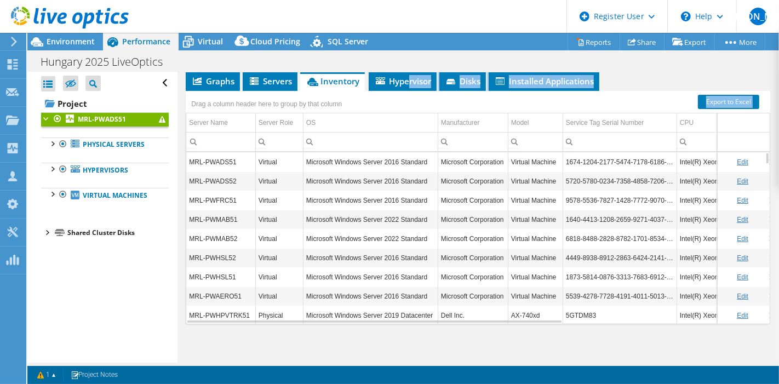
drag, startPoint x: 409, startPoint y: 81, endPoint x: 406, endPoint y: 87, distance: 6.6
click at [406, 87] on div "Graphs Servers Inventory Hypervisor Disks Cluster Disks Installed Applications …" at bounding box center [478, 209] width 584 height 274
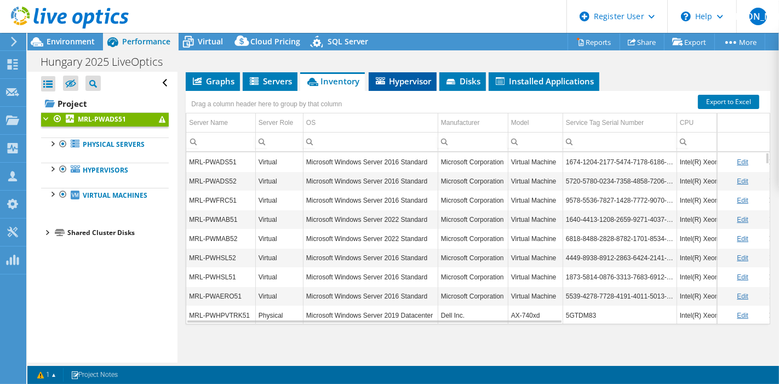
click at [405, 77] on span "Hypervisor" at bounding box center [402, 81] width 57 height 11
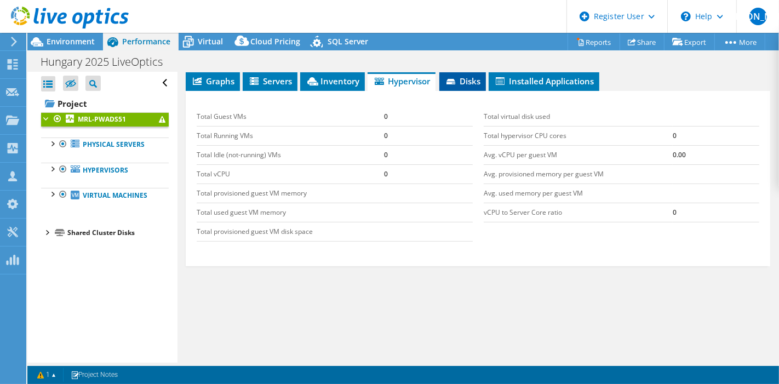
click at [465, 82] on span "Disks" at bounding box center [463, 81] width 36 height 11
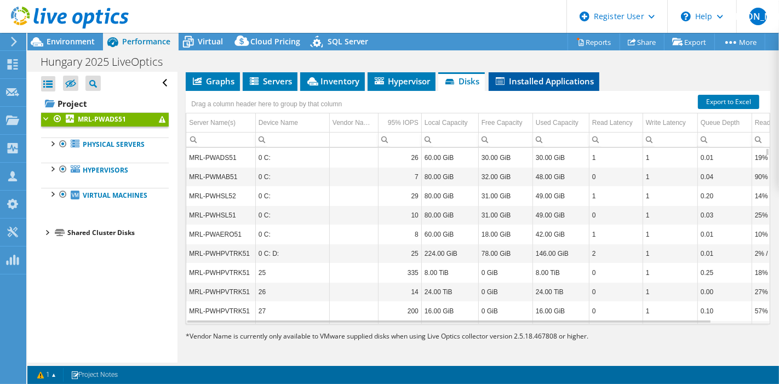
click at [522, 84] on li "Installed Applications" at bounding box center [544, 81] width 111 height 19
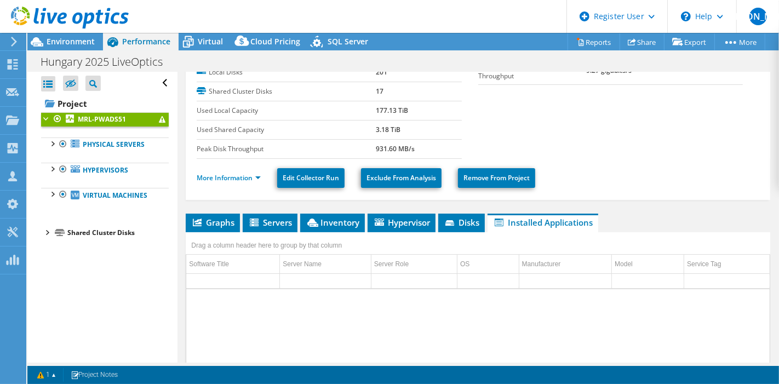
scroll to position [96, 0]
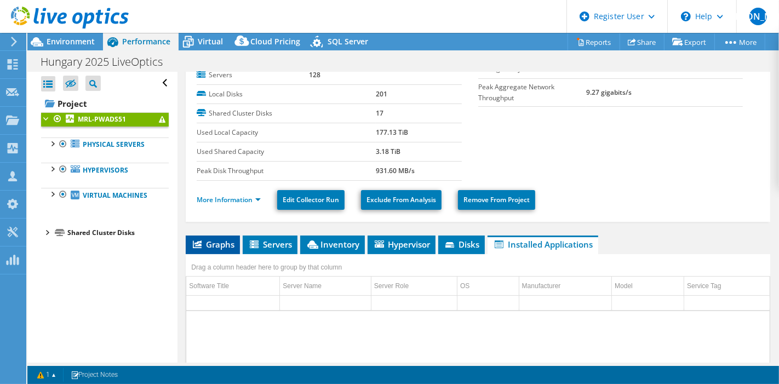
click at [214, 245] on span "Graphs" at bounding box center [212, 244] width 43 height 11
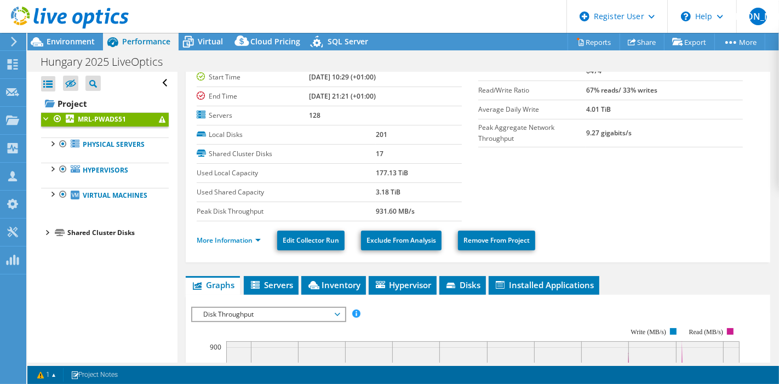
scroll to position [55, 0]
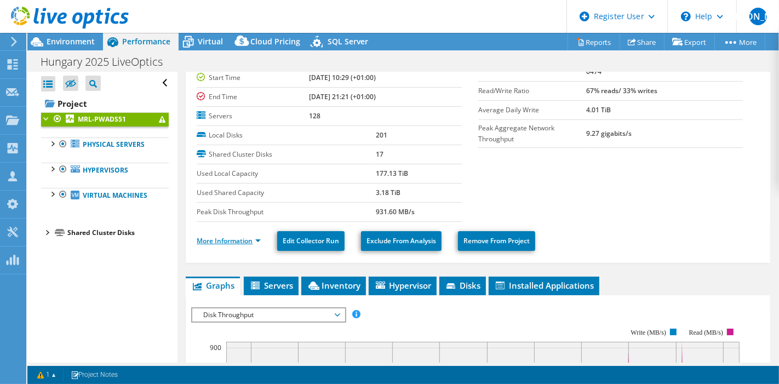
click at [227, 236] on link "More Information" at bounding box center [229, 240] width 64 height 9
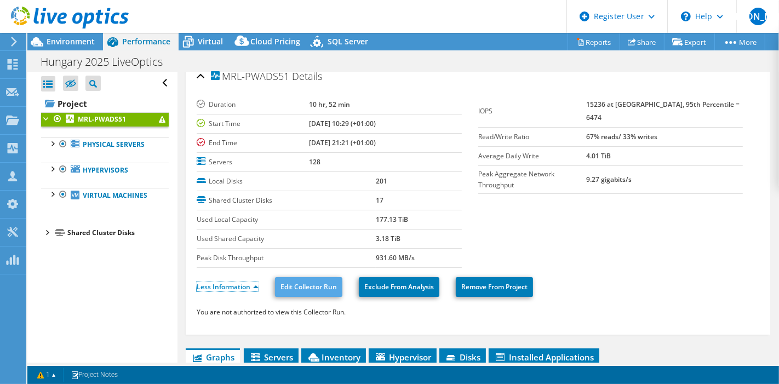
scroll to position [0, 0]
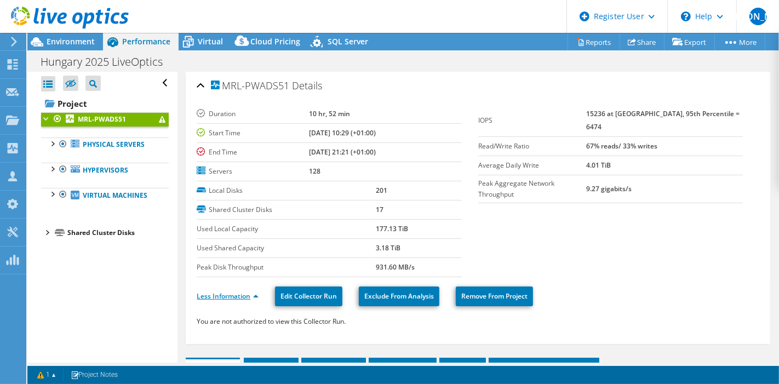
click at [254, 295] on link "Less Information" at bounding box center [228, 295] width 62 height 9
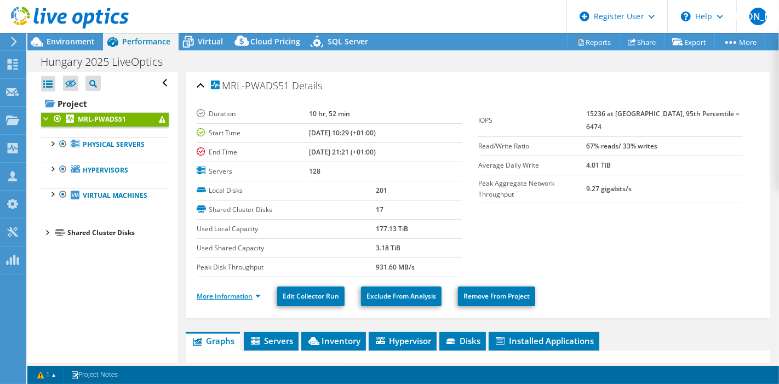
click at [235, 295] on link "More Information" at bounding box center [229, 295] width 64 height 9
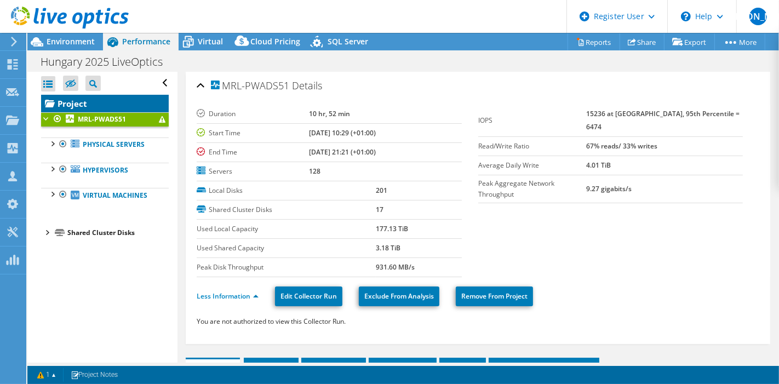
click at [78, 101] on link "Project" at bounding box center [105, 104] width 128 height 18
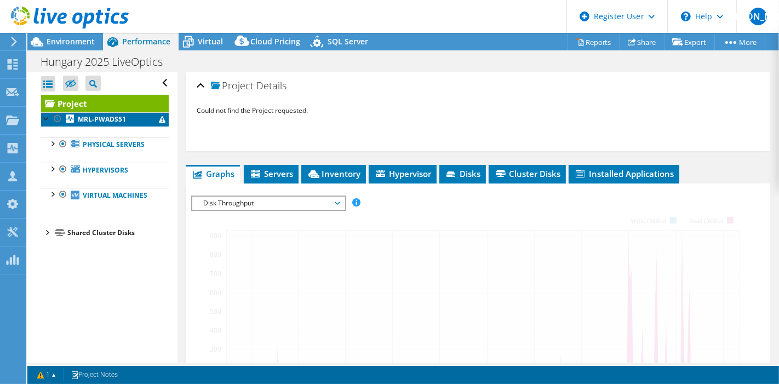
click at [71, 119] on icon at bounding box center [70, 118] width 8 height 8
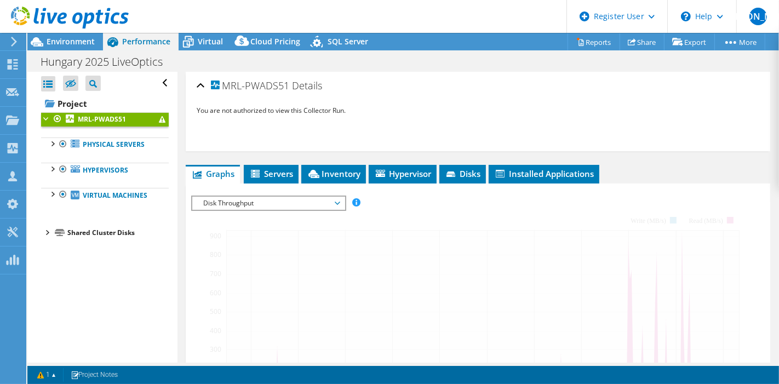
click at [195, 85] on div "MRL-PWADS51 Details You are not authorized to view this Collector Run." at bounding box center [478, 111] width 584 height 79
click at [203, 82] on div "MRL-PWADS51 Details" at bounding box center [478, 86] width 562 height 24
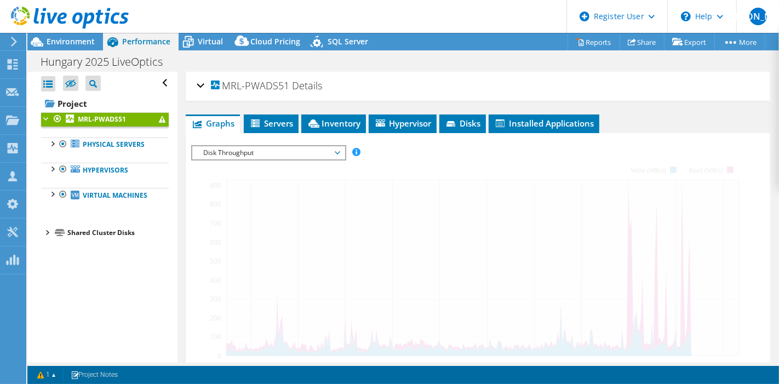
click at [203, 82] on div "MRL-PWADS51 Details" at bounding box center [478, 86] width 562 height 24
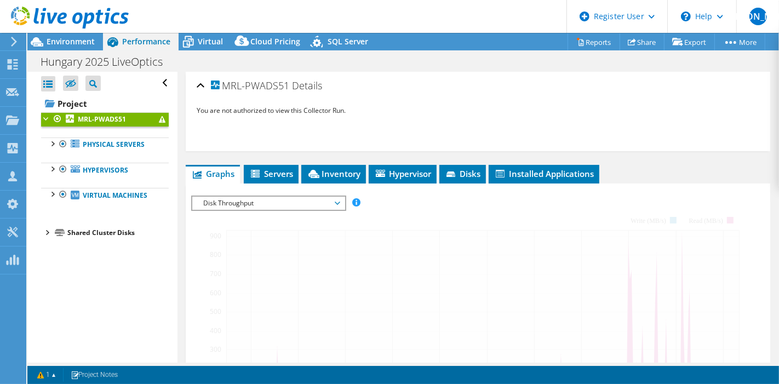
click at [48, 118] on div at bounding box center [46, 117] width 11 height 11
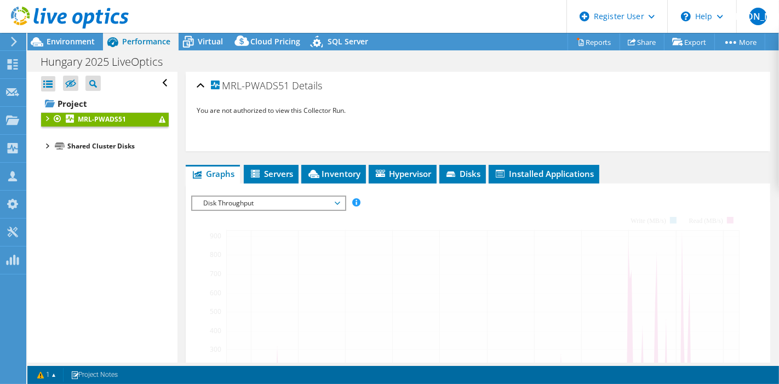
click at [48, 118] on div at bounding box center [46, 117] width 11 height 11
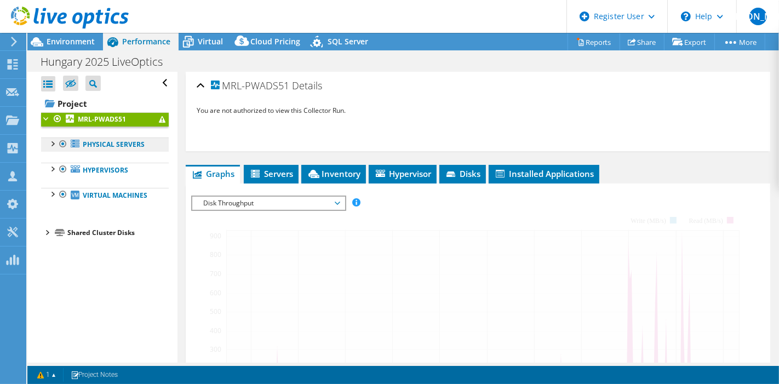
click at [102, 142] on link "Physical Servers" at bounding box center [105, 144] width 128 height 14
click at [56, 141] on div at bounding box center [52, 142] width 11 height 11
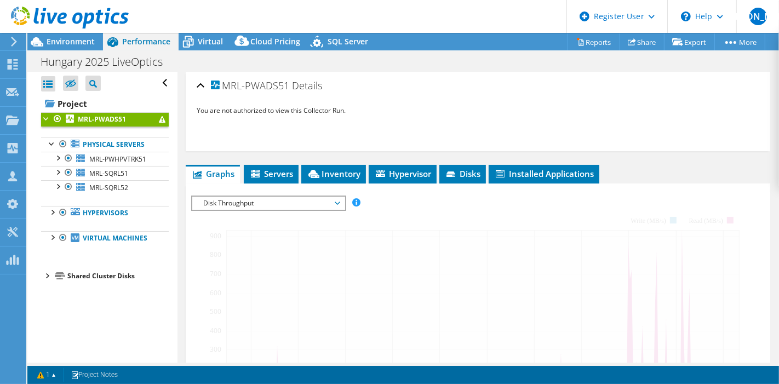
click at [155, 115] on link "MRL-PWADS51" at bounding box center [105, 119] width 128 height 14
click at [86, 41] on span "Environment" at bounding box center [71, 41] width 48 height 10
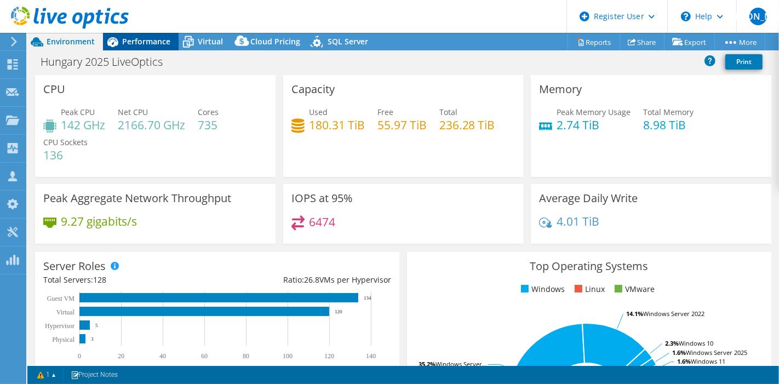
click at [132, 45] on span "Performance" at bounding box center [146, 41] width 48 height 10
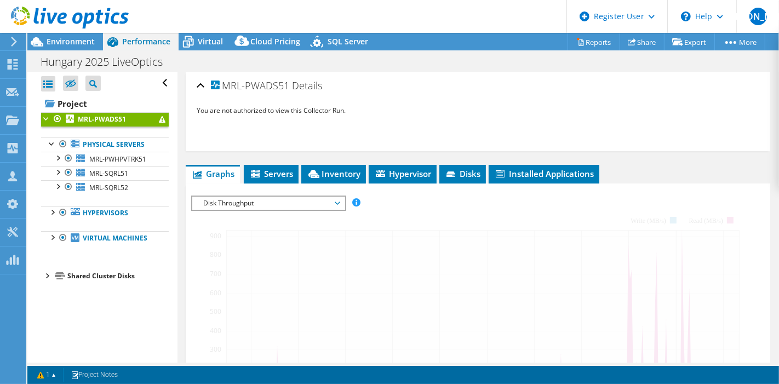
click at [200, 83] on div "MRL-PWADS51 Details" at bounding box center [478, 86] width 562 height 24
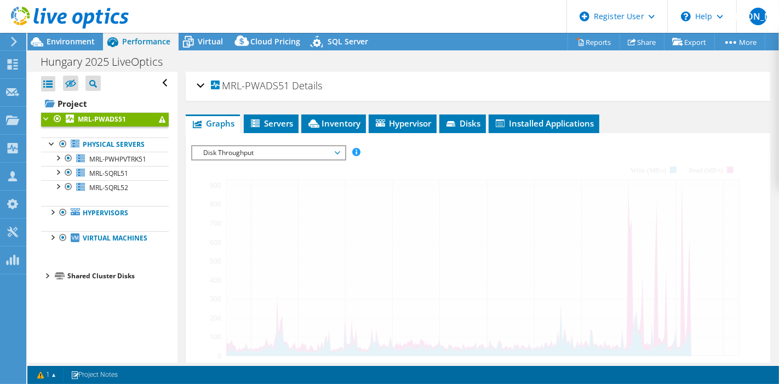
click at [200, 83] on div "MRL-PWADS51 Details" at bounding box center [478, 86] width 562 height 24
